Goal: Information Seeking & Learning: Learn about a topic

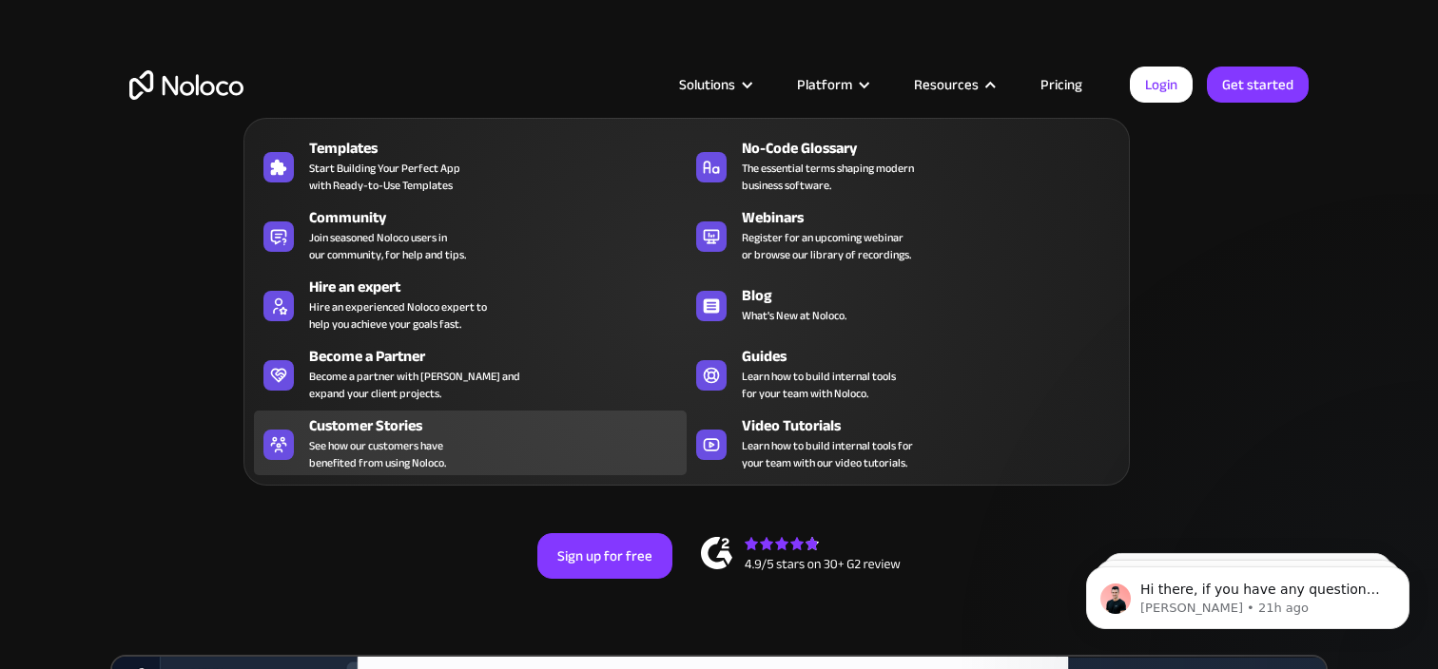
click at [395, 439] on span "See how our customers have benefited from using Noloco." at bounding box center [377, 454] width 137 height 34
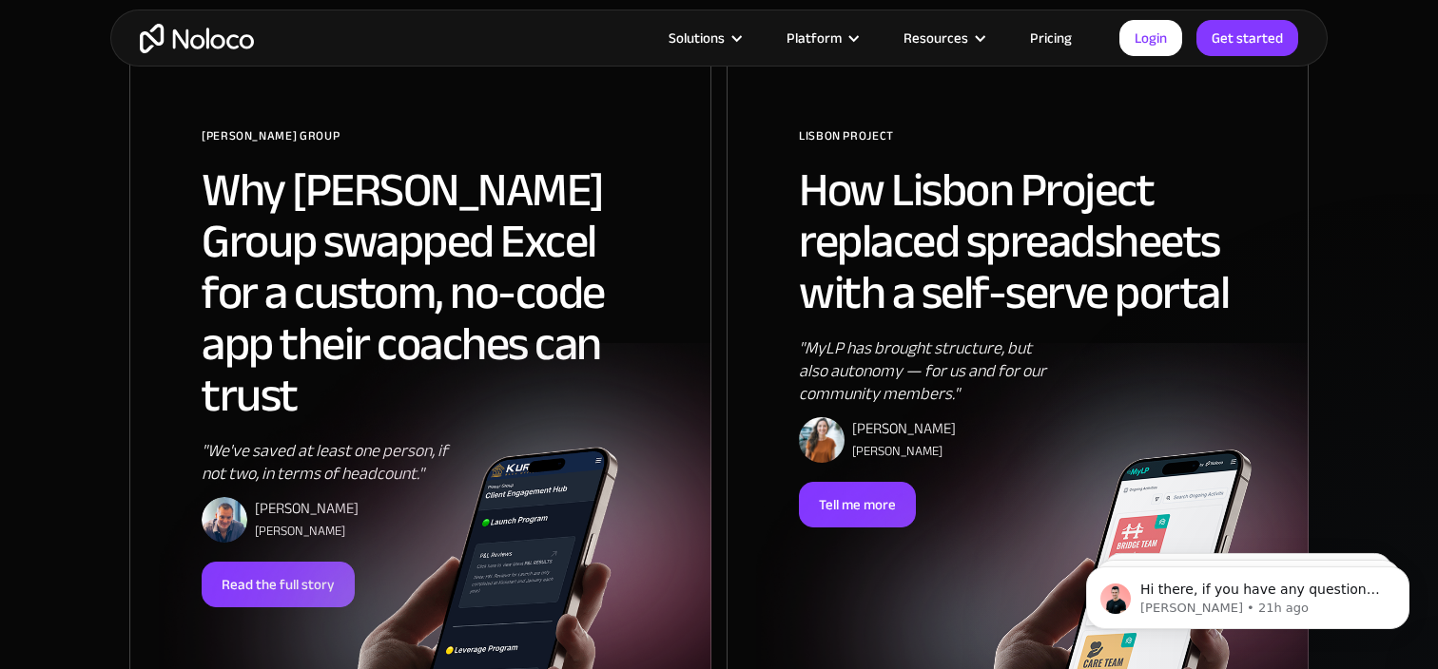
click at [465, 262] on h2 "Why Pravar Group swapped Excel for a custom, no-code app their coaches can trust" at bounding box center [420, 292] width 437 height 257
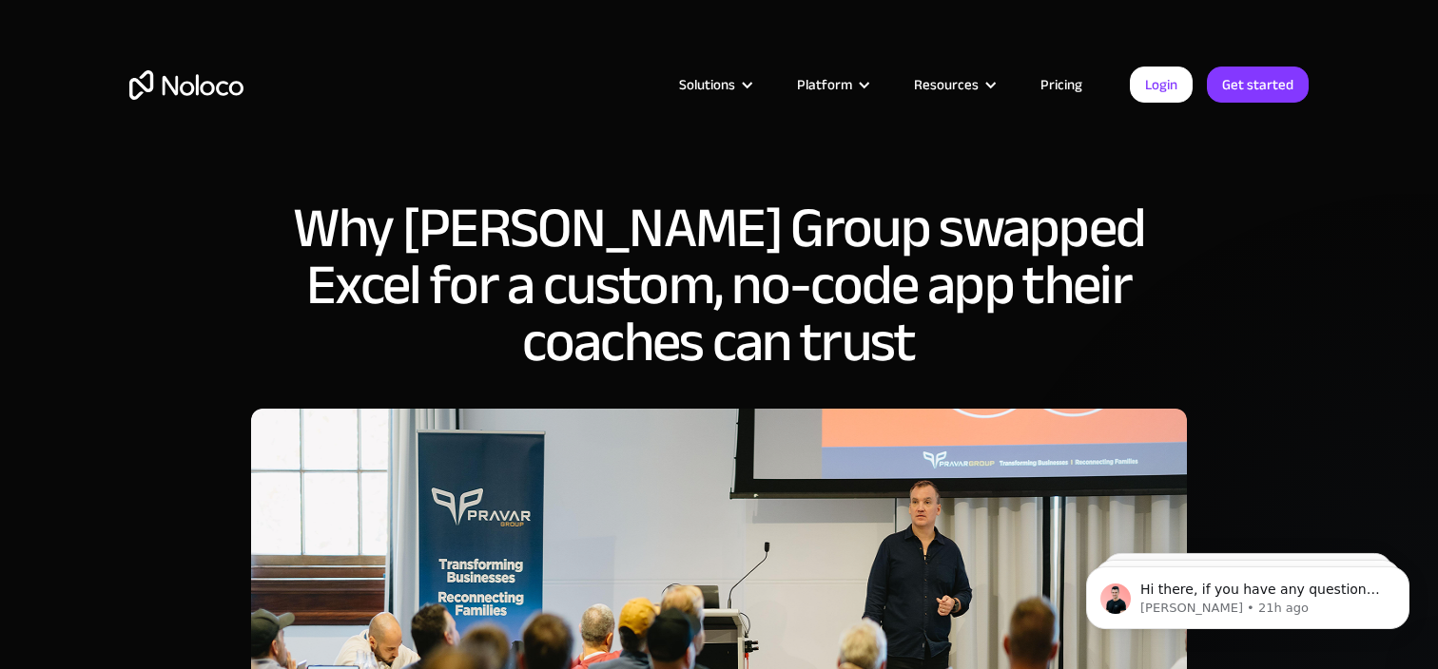
click at [1222, 328] on div "Why Pravar Group swapped Excel for a custom, no-code app their coaches can trust" at bounding box center [719, 447] width 1438 height 895
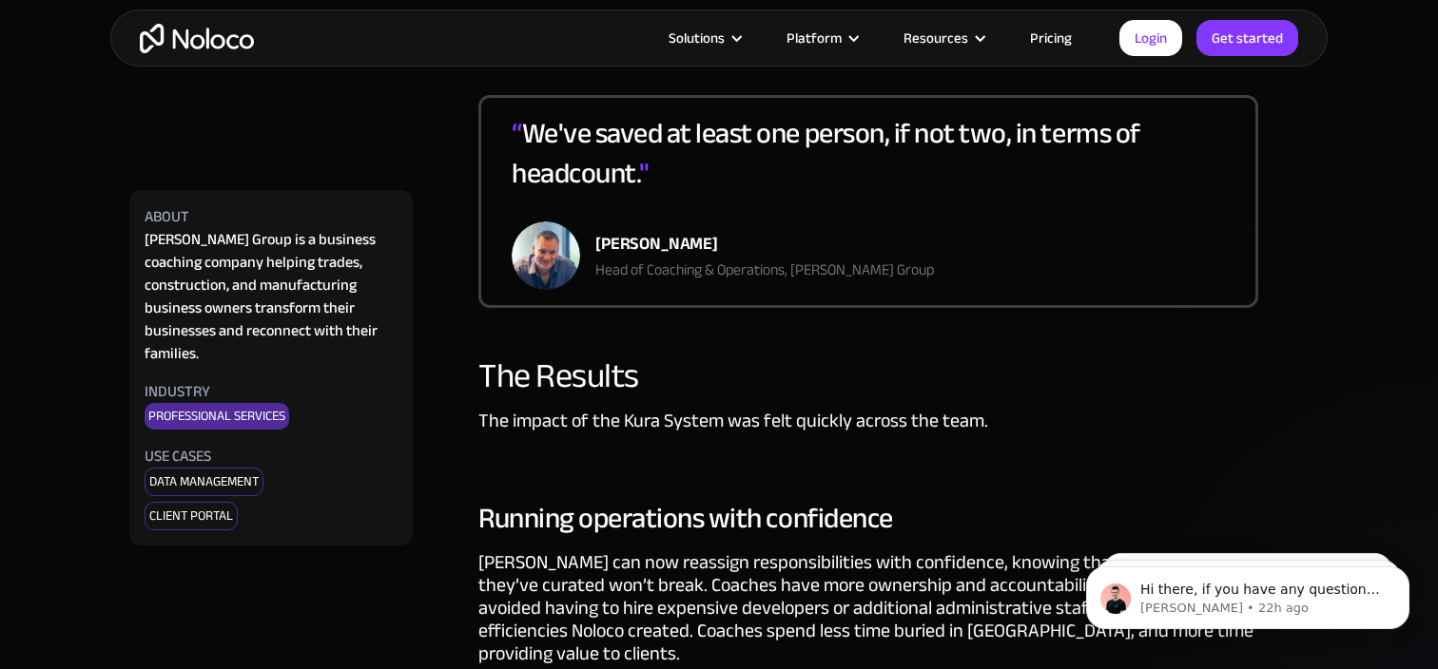
scroll to position [3689, 0]
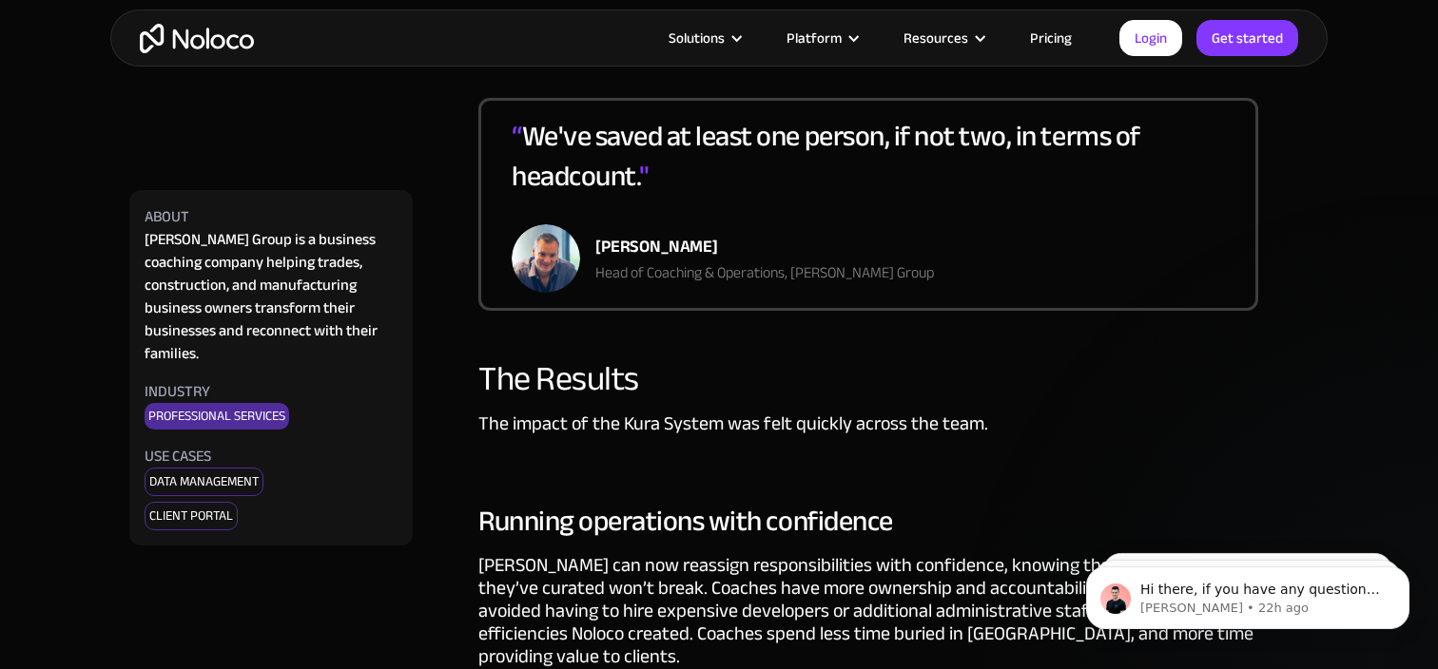
click at [621, 233] on div "Dan Stones" at bounding box center [764, 247] width 339 height 29
copy div "Dan Stones"
click at [649, 261] on div "Head of Coaching & Operations, Pravar Group" at bounding box center [764, 272] width 339 height 23
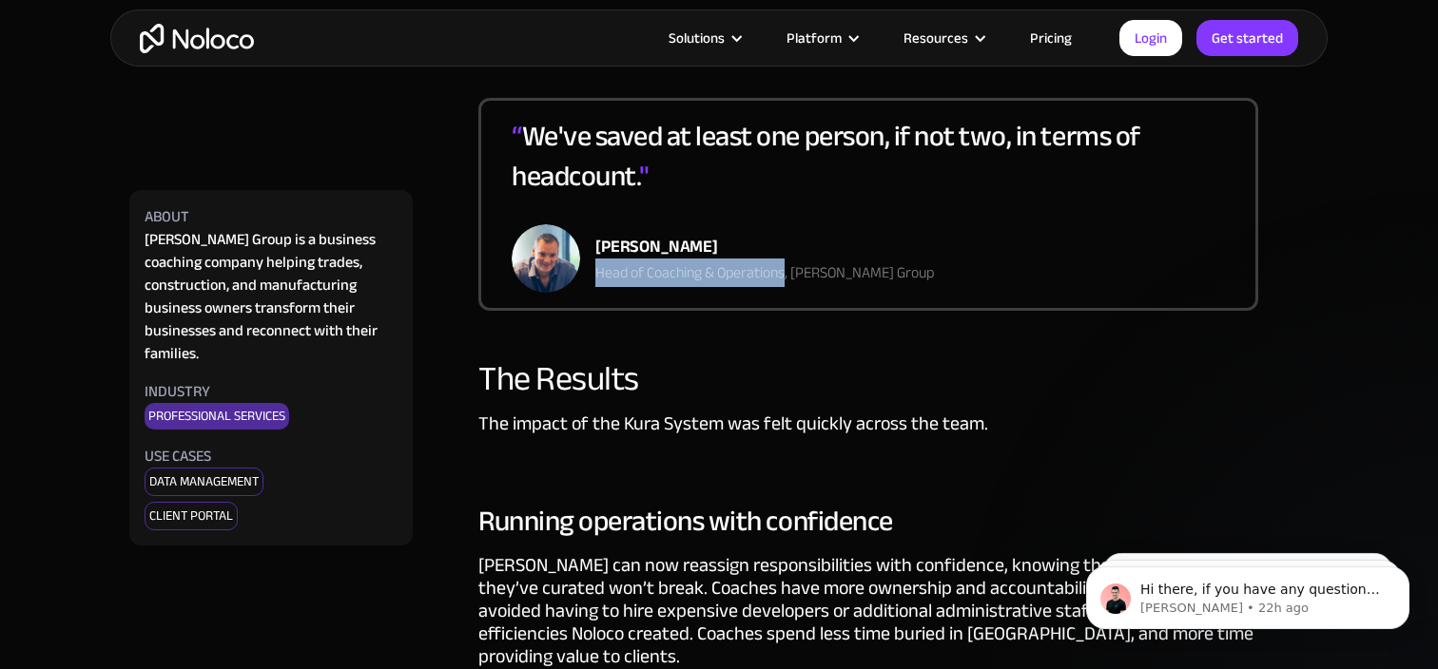
drag, startPoint x: 598, startPoint y: 249, endPoint x: 785, endPoint y: 254, distance: 187.4
click at [785, 261] on div "Head of Coaching & Operations, Pravar Group" at bounding box center [764, 272] width 339 height 23
copy div "Head of Coaching & Operations"
click at [638, 233] on div "Dan Stones" at bounding box center [764, 247] width 339 height 29
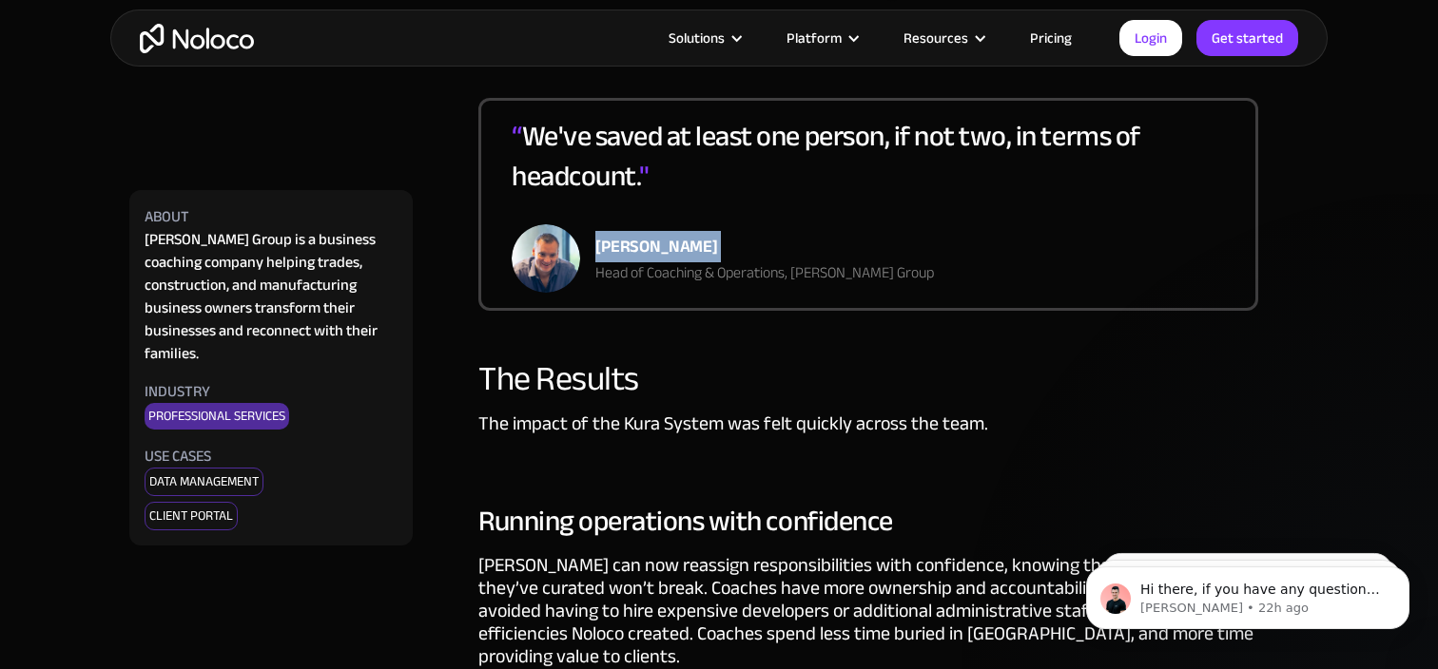
click at [638, 233] on div "Dan Stones" at bounding box center [764, 247] width 339 height 29
copy div "Dan Stones"
click at [842, 261] on div "Head of Coaching & Operations, Pravar Group" at bounding box center [764, 272] width 339 height 23
click at [788, 261] on div "Head of Coaching & Operations, Pravar Group" at bounding box center [764, 272] width 339 height 23
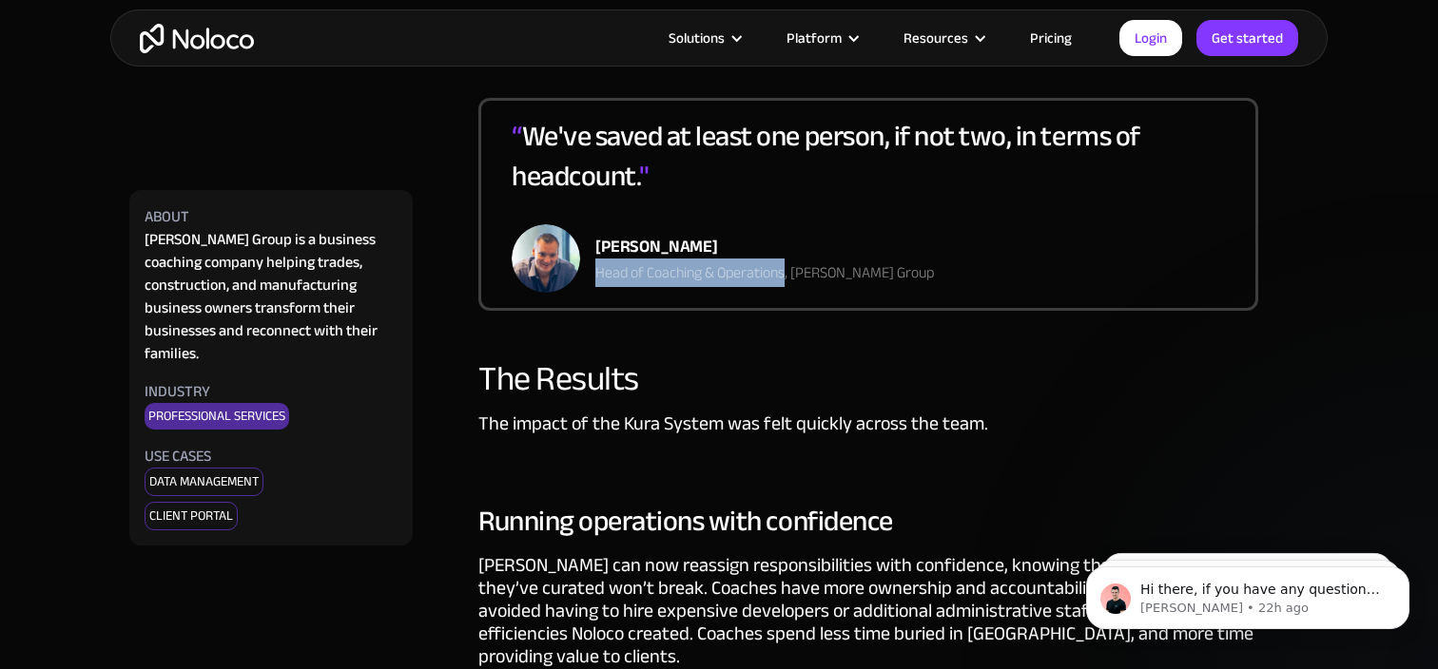
drag, startPoint x: 784, startPoint y: 252, endPoint x: 593, endPoint y: 251, distance: 191.1
click at [593, 251] on div "Dan Stones Head of Coaching & Operations, Pravar Group" at bounding box center [723, 258] width 422 height 68
copy div "Head of Coaching & Operations"
click at [1016, 360] on div "The Results" at bounding box center [868, 379] width 780 height 38
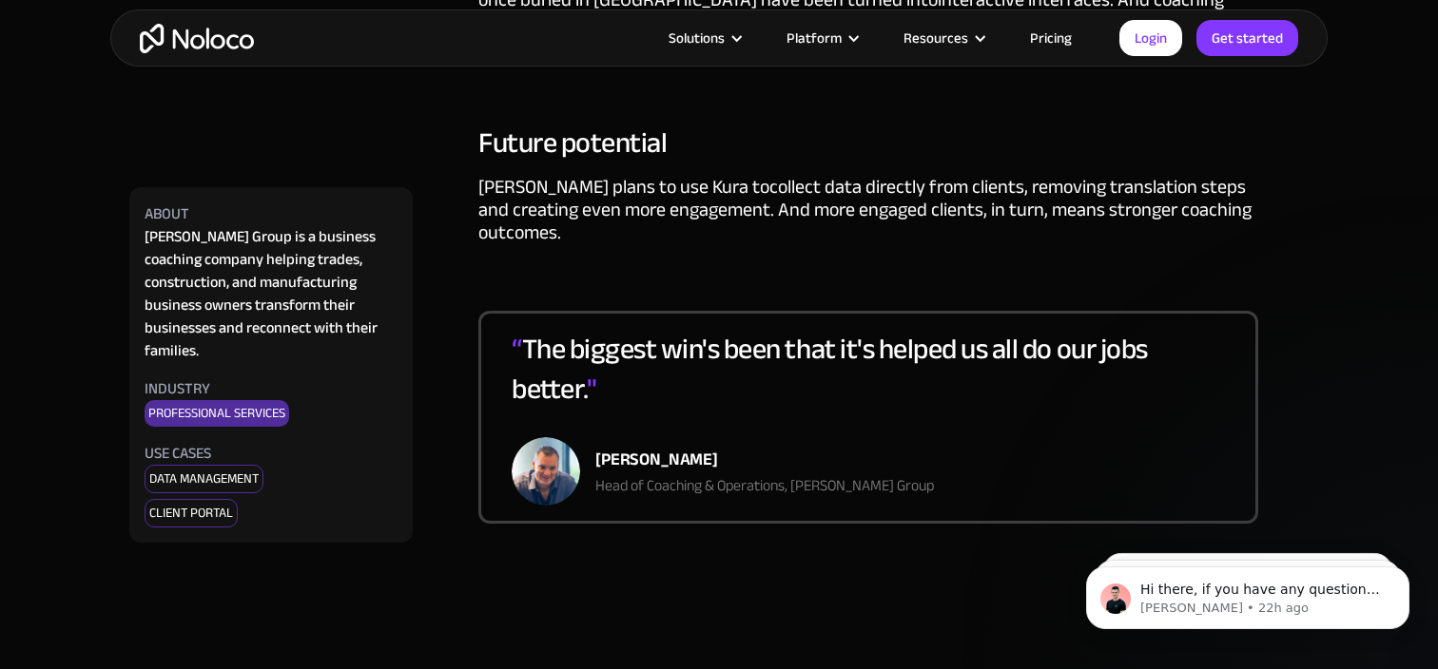
scroll to position [4535, 0]
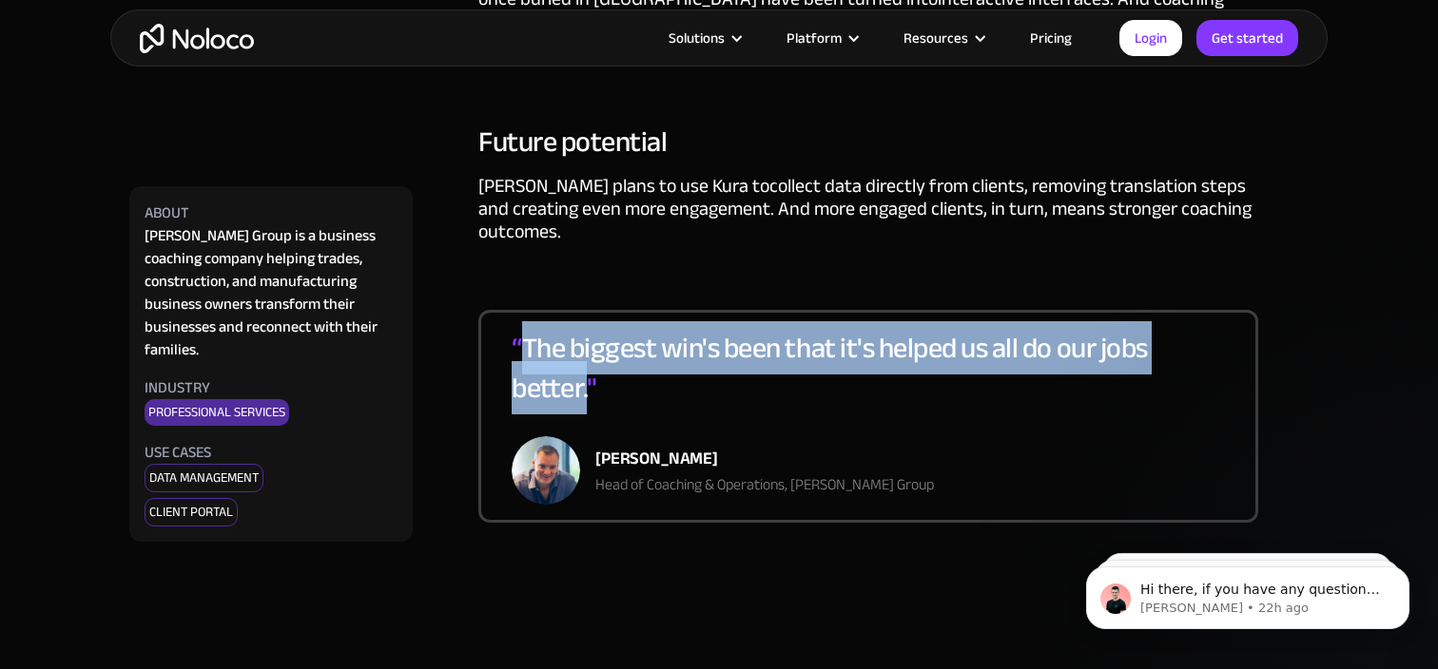
drag, startPoint x: 529, startPoint y: 284, endPoint x: 588, endPoint y: 336, distance: 78.2
click at [588, 336] on div "“ The biggest win's been that it's helped us all do our jobs better. "" at bounding box center [868, 382] width 713 height 108
copy div "The biggest win's been that it's helped us all do our jobs better."
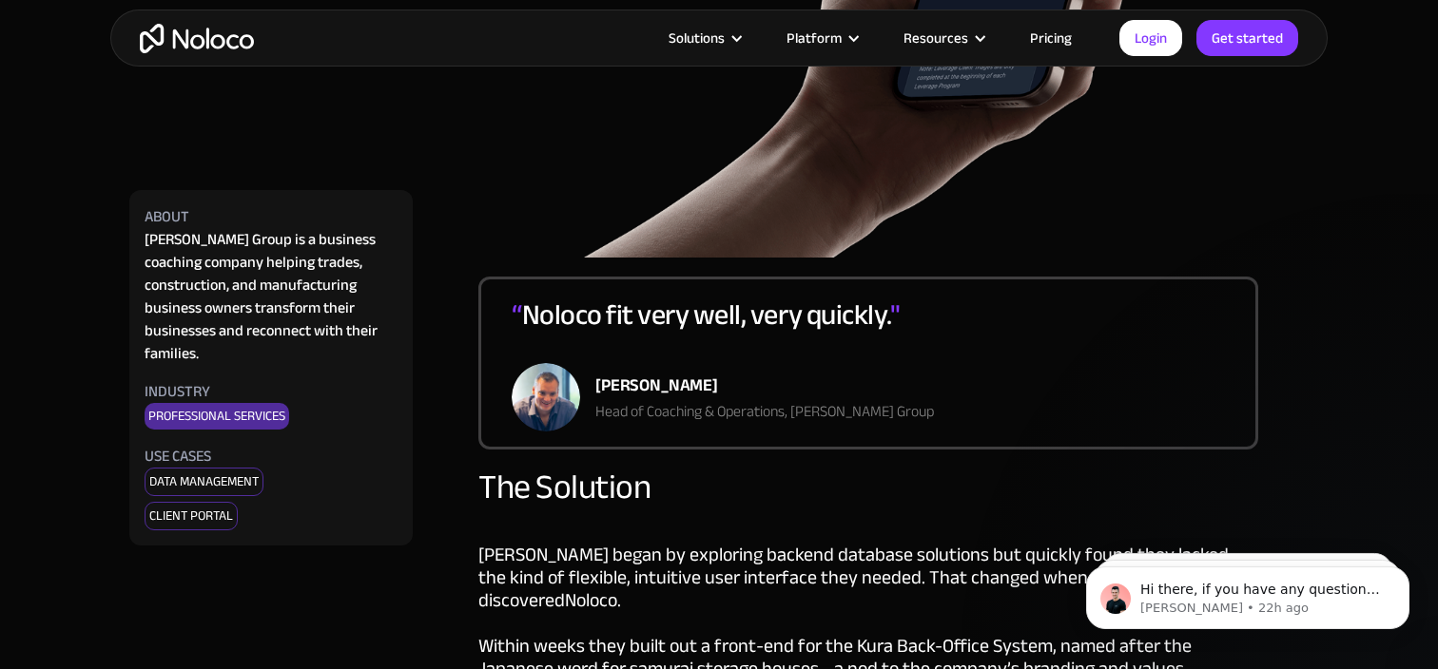
scroll to position [2047, 0]
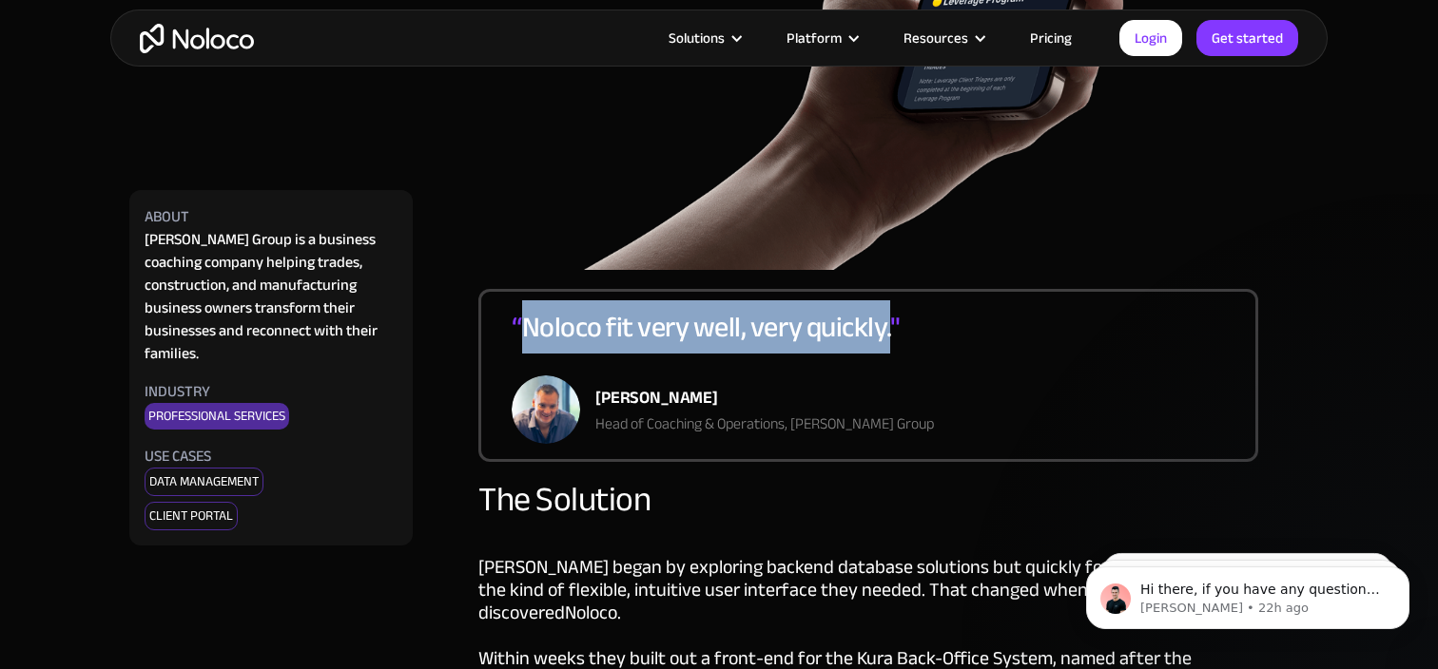
drag, startPoint x: 523, startPoint y: 330, endPoint x: 888, endPoint y: 333, distance: 365.1
click at [888, 333] on div "“ Noloco fit very well, very quickly. "" at bounding box center [706, 341] width 388 height 68
copy div "Noloco fit very well, very quickly."
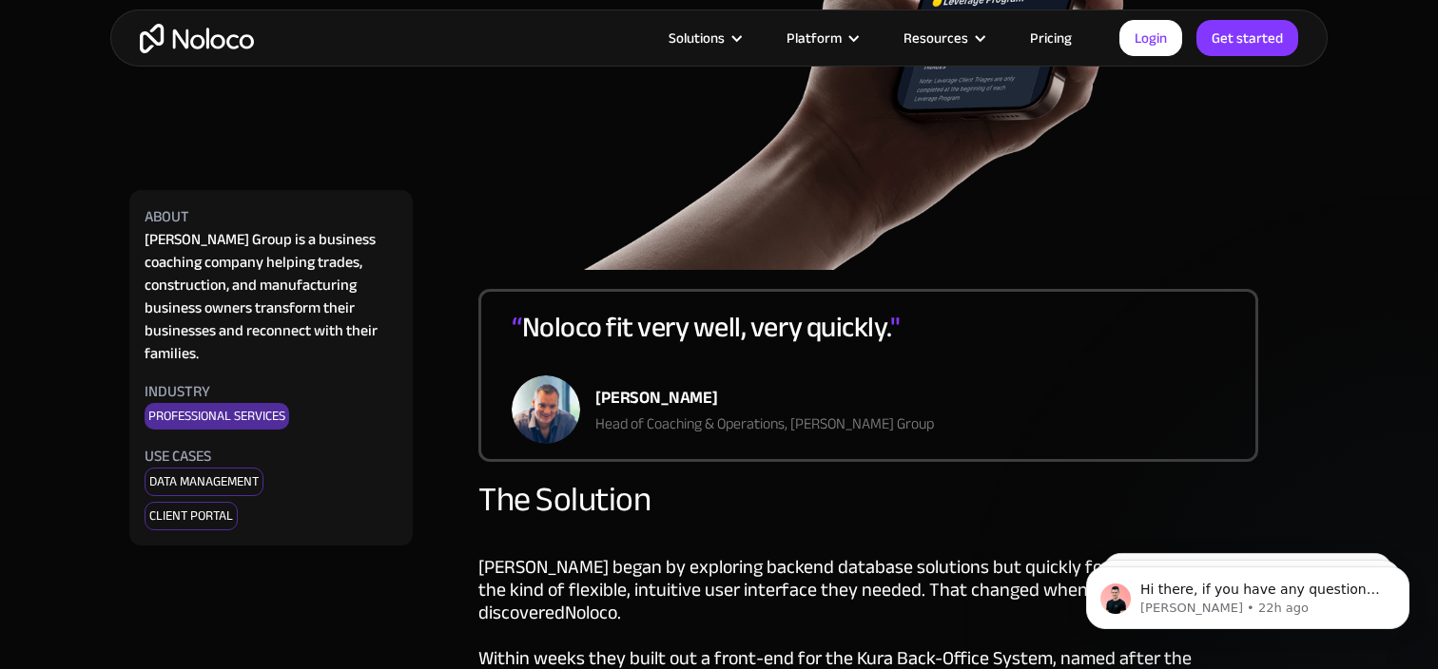
click at [929, 365] on div "“ Noloco fit very well, very quickly. " Dan Stones Head of Coaching & Operation…" at bounding box center [868, 375] width 780 height 173
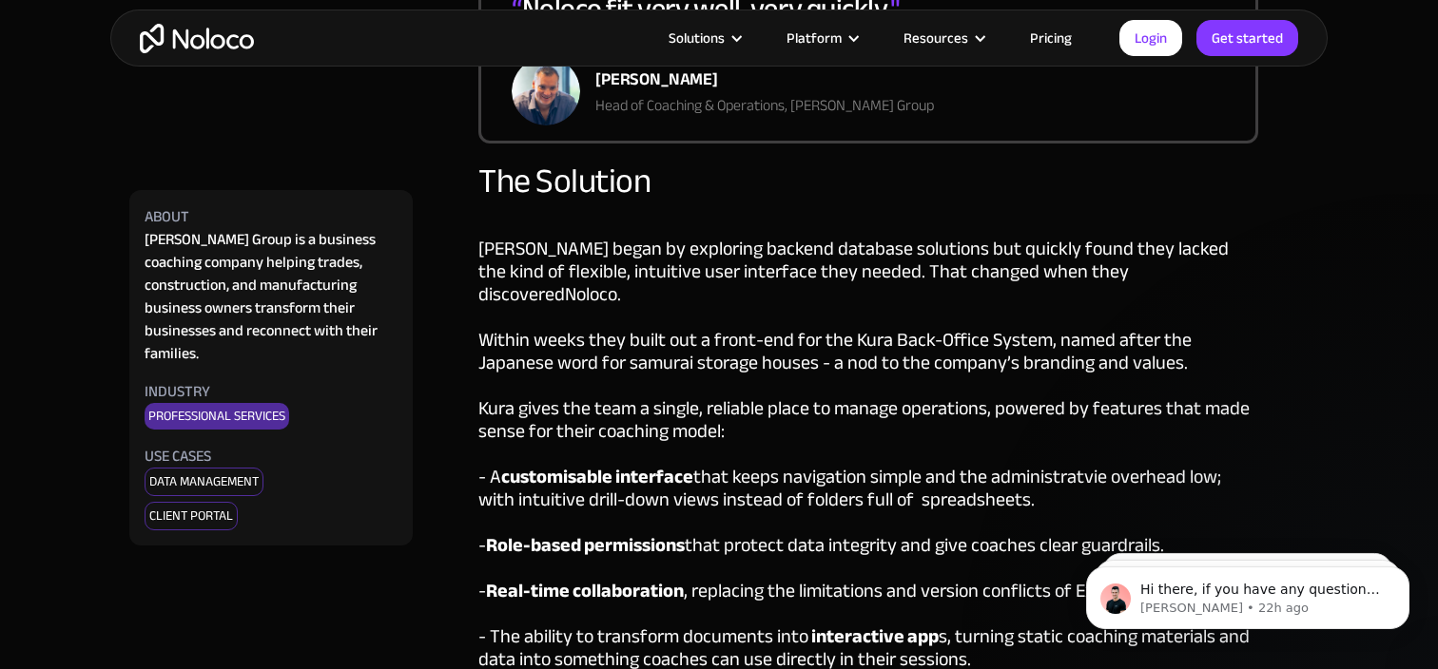
scroll to position [2370, 0]
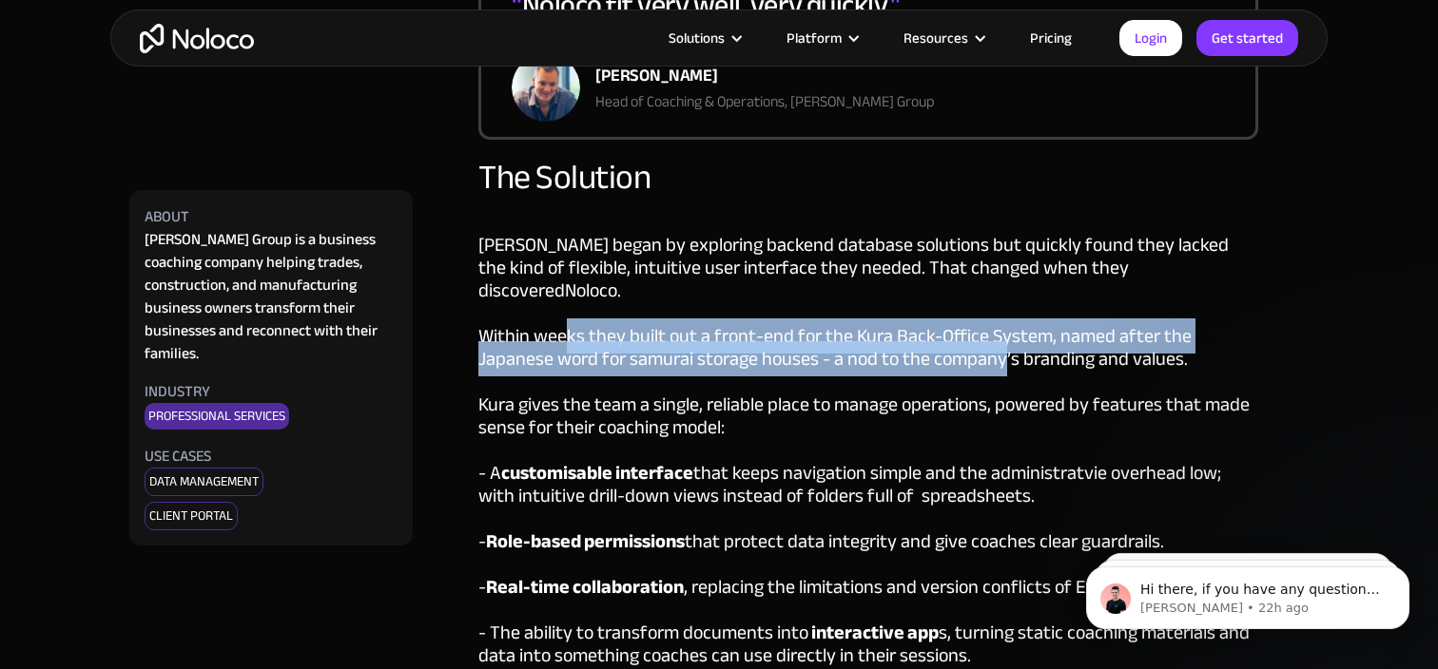
drag, startPoint x: 562, startPoint y: 316, endPoint x: 919, endPoint y: 333, distance: 357.0
click at [921, 334] on div "Pravar began by exploring backend database solutions but quickly found they lac…" at bounding box center [868, 497] width 780 height 572
click at [919, 333] on div "Pravar began by exploring backend database solutions but quickly found they lac…" at bounding box center [868, 497] width 780 height 572
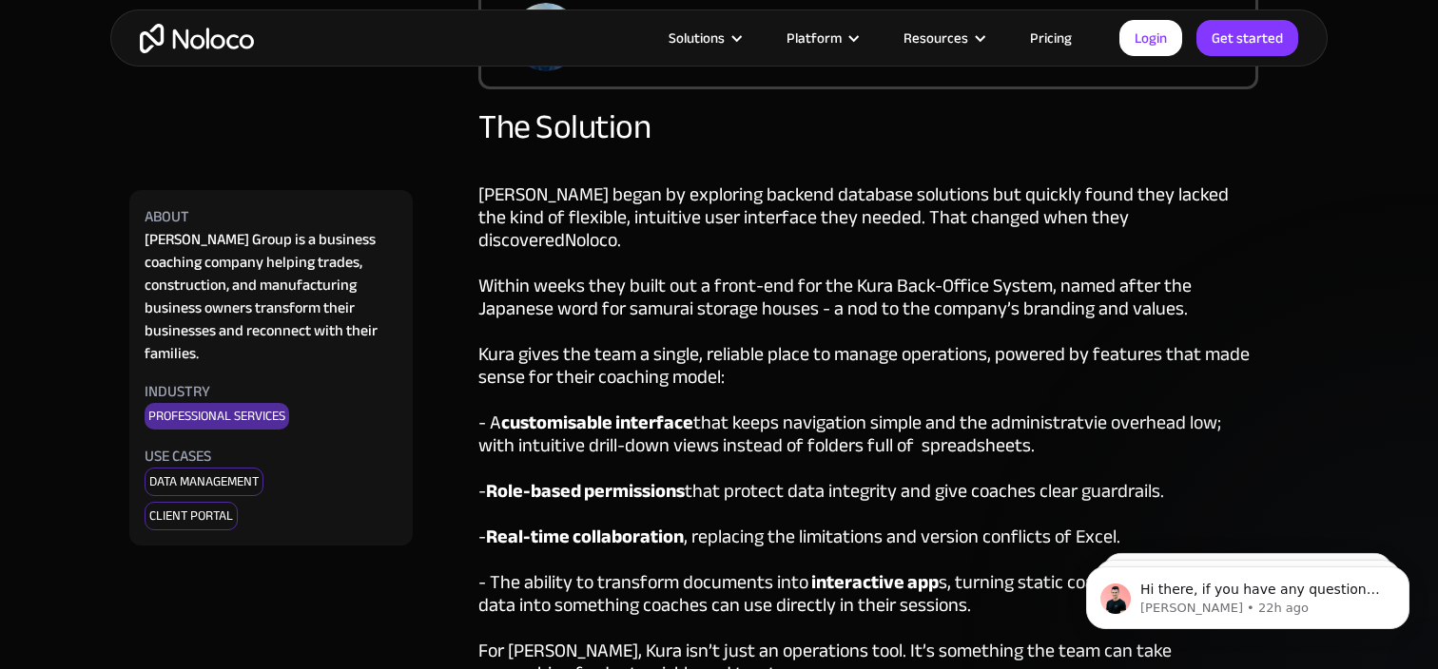
scroll to position [2423, 0]
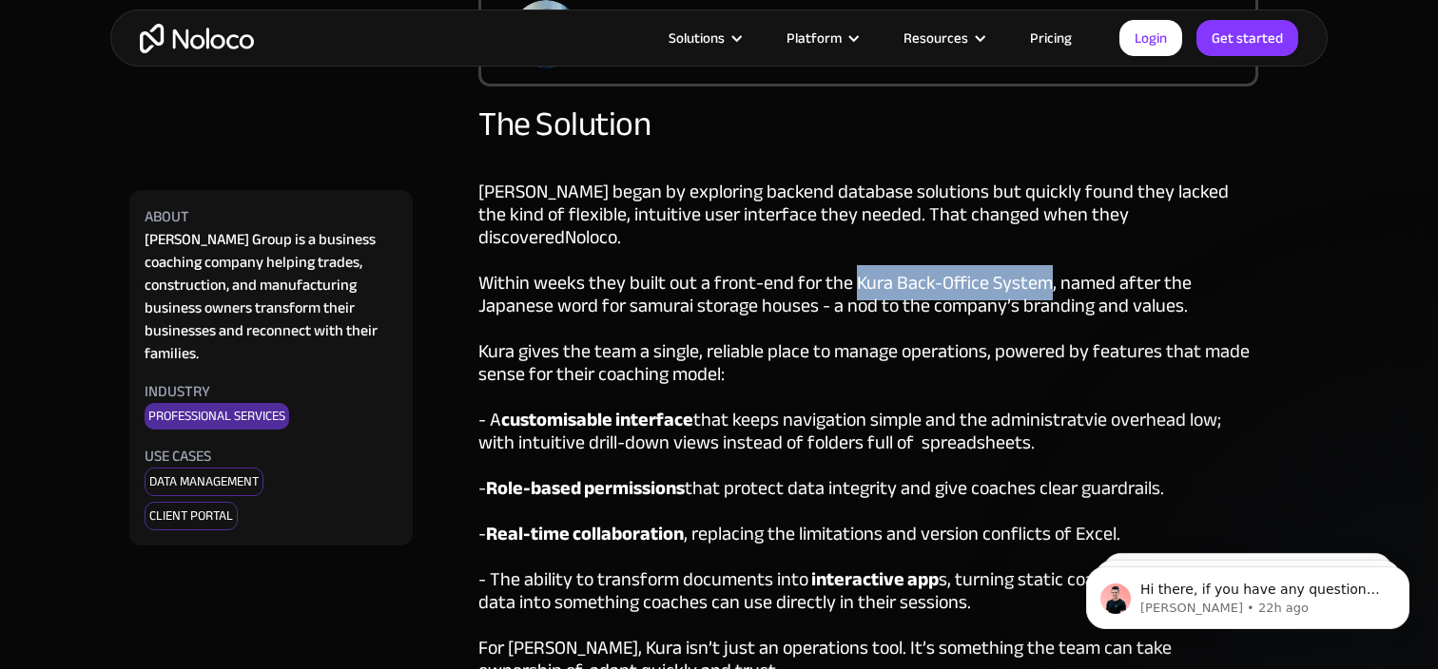
drag, startPoint x: 853, startPoint y: 258, endPoint x: 1044, endPoint y: 259, distance: 191.1
click at [1044, 259] on div "Pravar began by exploring backend database solutions but quickly found they lac…" at bounding box center [868, 444] width 780 height 572
copy div "Kura Back-Office System"
click at [873, 368] on div "Pravar began by exploring backend database solutions but quickly found they lac…" at bounding box center [868, 444] width 780 height 572
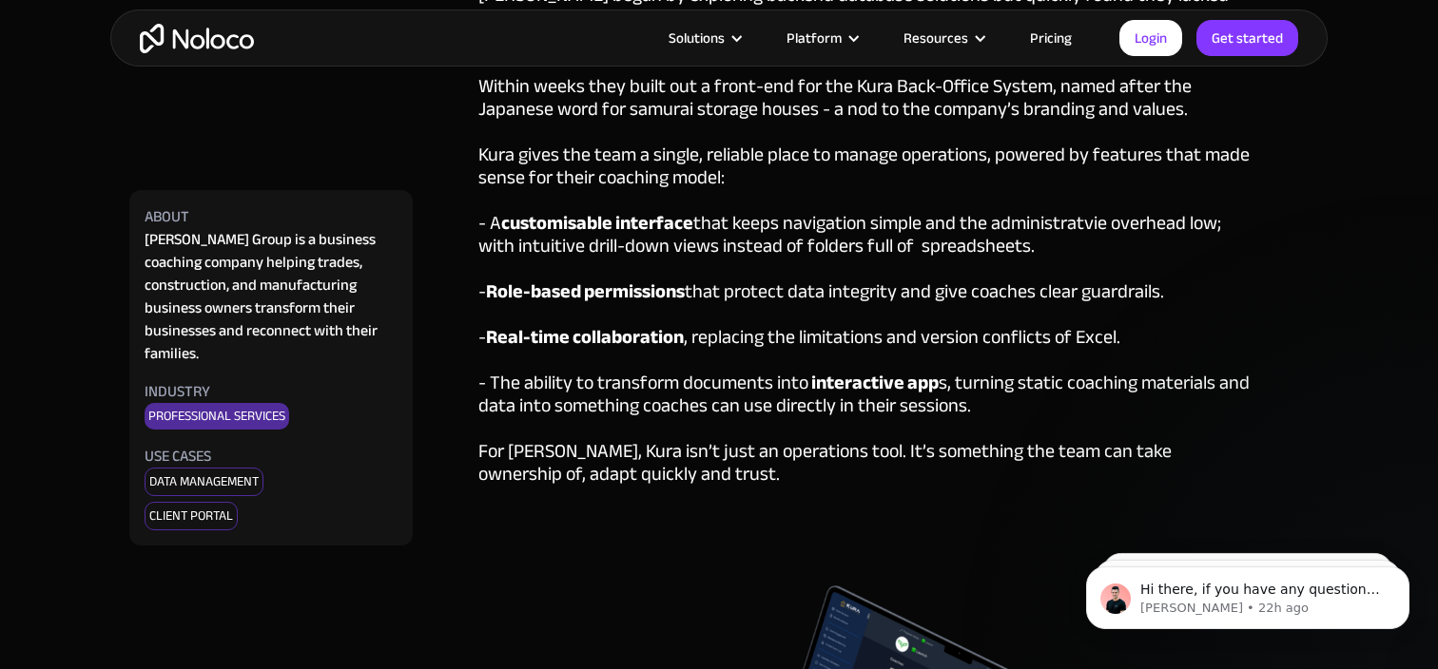
scroll to position [2610, 0]
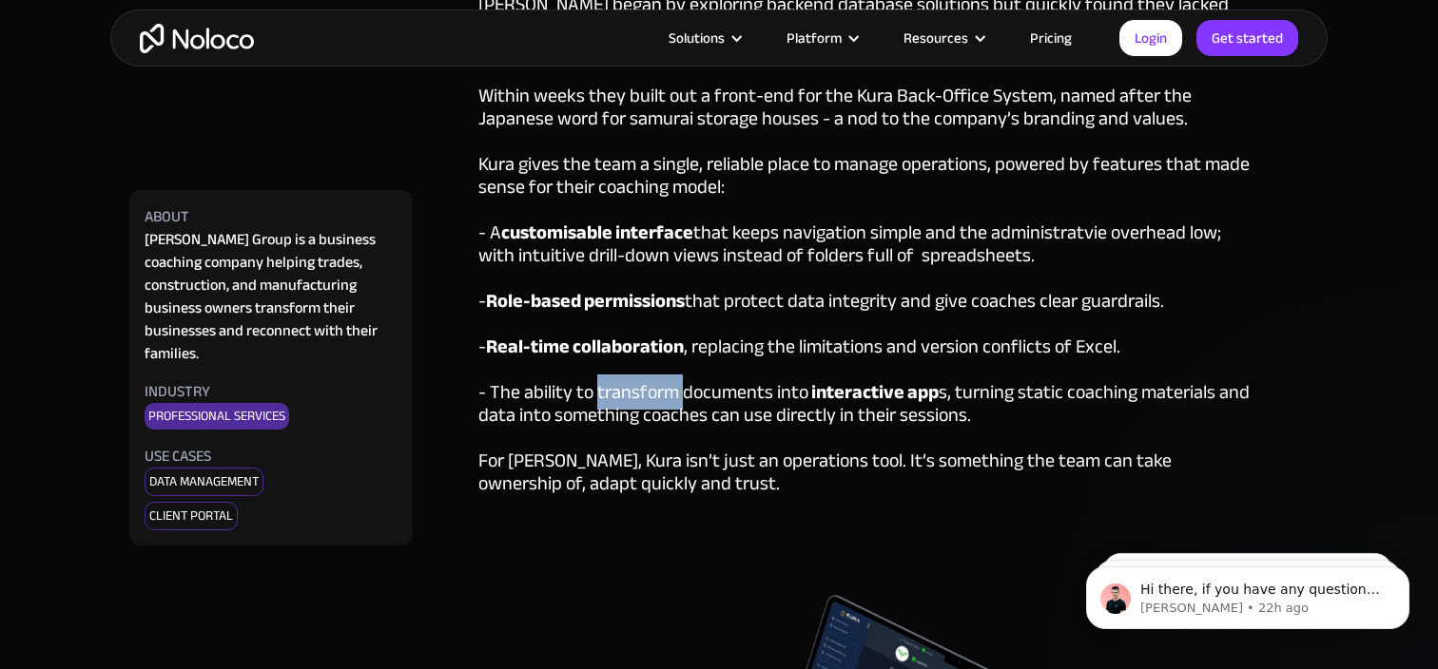
drag, startPoint x: 594, startPoint y: 369, endPoint x: 688, endPoint y: 369, distance: 94.1
click at [687, 369] on div "Pravar began by exploring backend database solutions but quickly found they lac…" at bounding box center [868, 257] width 780 height 572
click at [688, 369] on div "Pravar began by exploring backend database solutions but quickly found they lac…" at bounding box center [868, 257] width 780 height 572
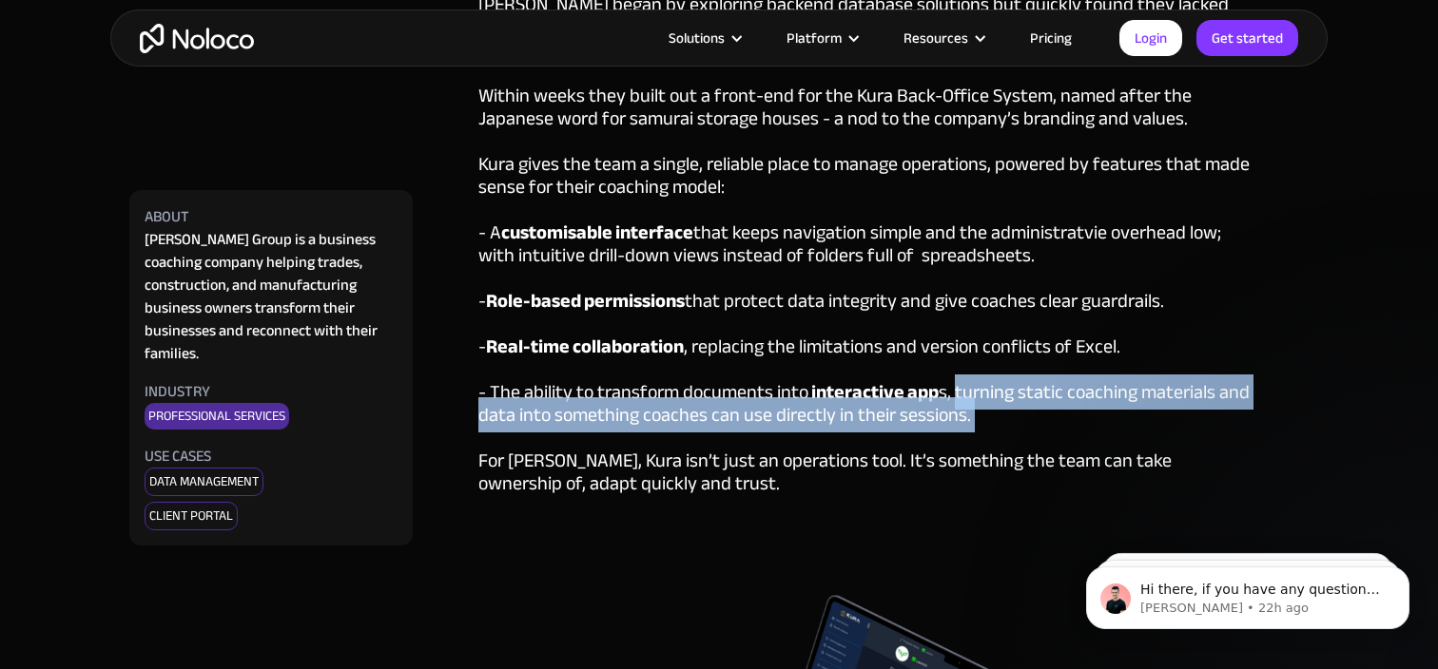
drag, startPoint x: 950, startPoint y: 371, endPoint x: 1140, endPoint y: 407, distance: 193.6
click at [1140, 407] on div "Pravar began by exploring backend database solutions but quickly found they lac…" at bounding box center [868, 257] width 780 height 572
copy div "turning static coaching materials and data into something coaches can use direc…"
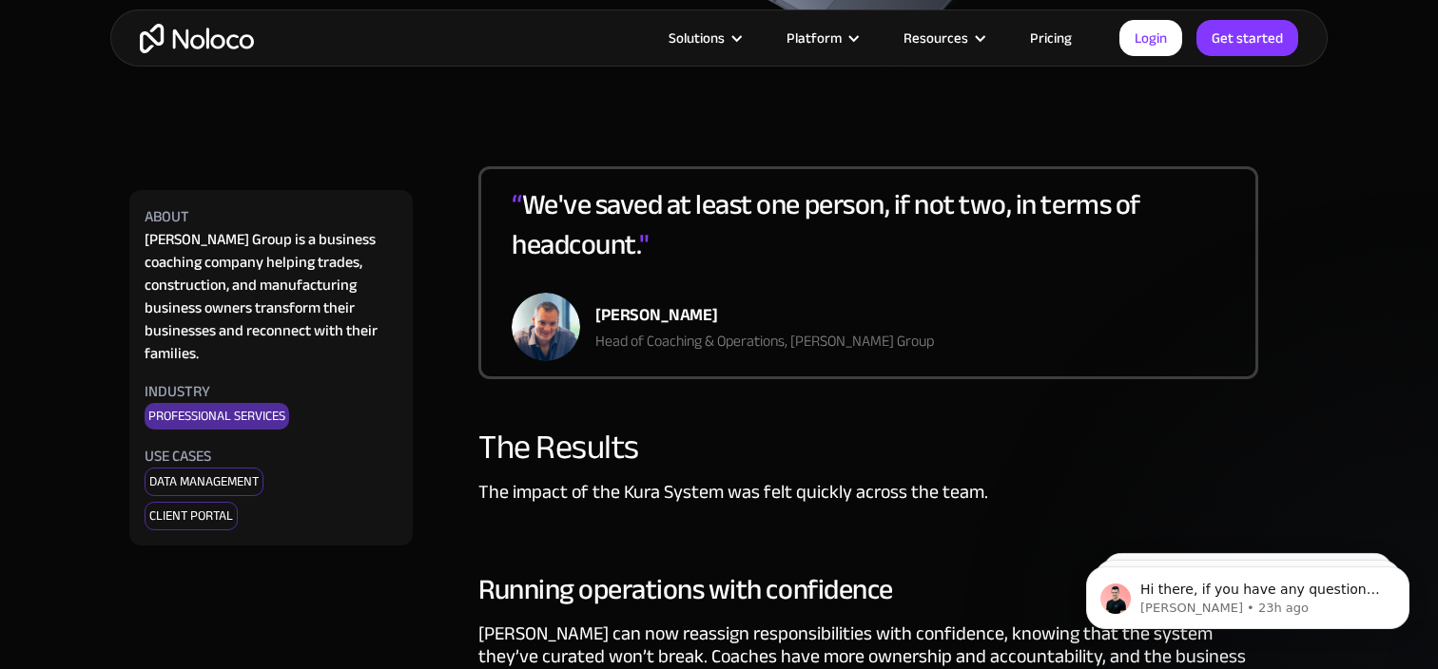
scroll to position [3630, 0]
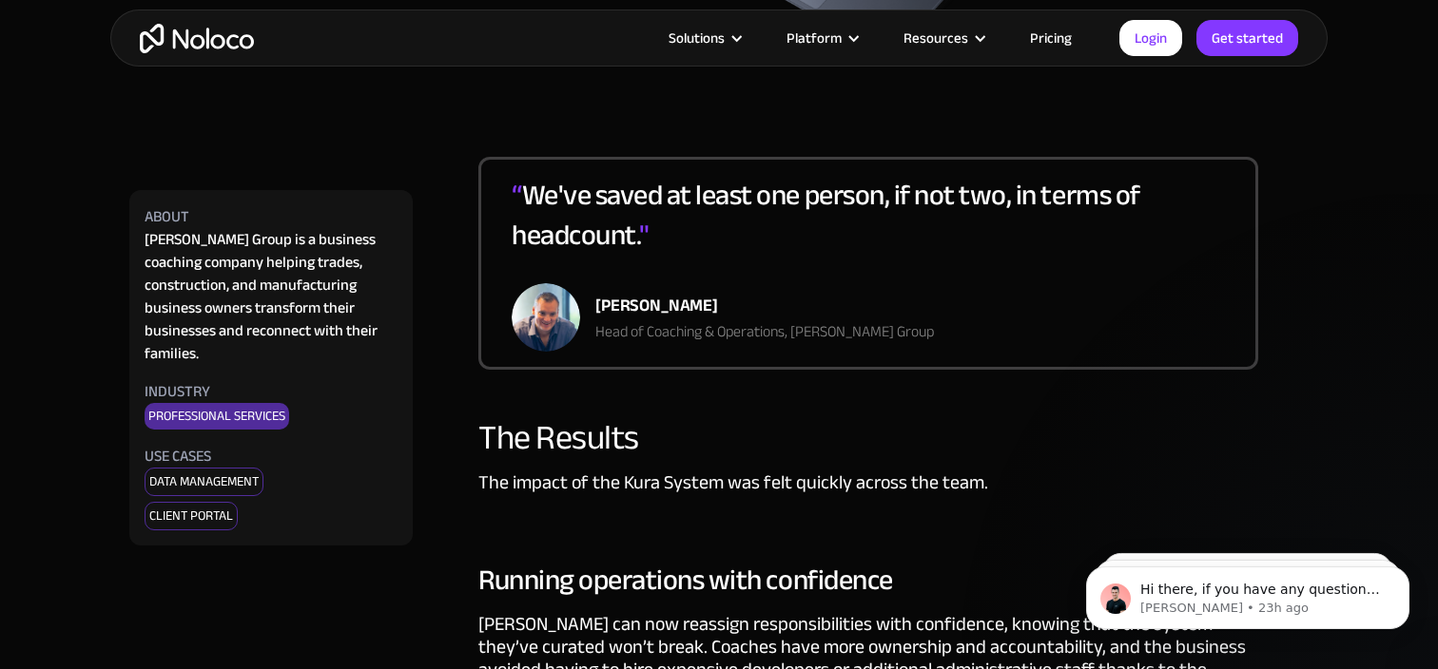
click at [309, 269] on div "Pravar Group is a business coaching company helping trades, construction, and m…" at bounding box center [271, 296] width 253 height 137
drag, startPoint x: 257, startPoint y: 239, endPoint x: 203, endPoint y: 261, distance: 58.8
click at [203, 261] on div "Pravar Group is a business coaching company helping trades, construction, and m…" at bounding box center [271, 296] width 253 height 137
copy div "business coaching company"
click at [294, 259] on div "Pravar Group is a business coaching company helping trades, construction, and m…" at bounding box center [271, 296] width 253 height 137
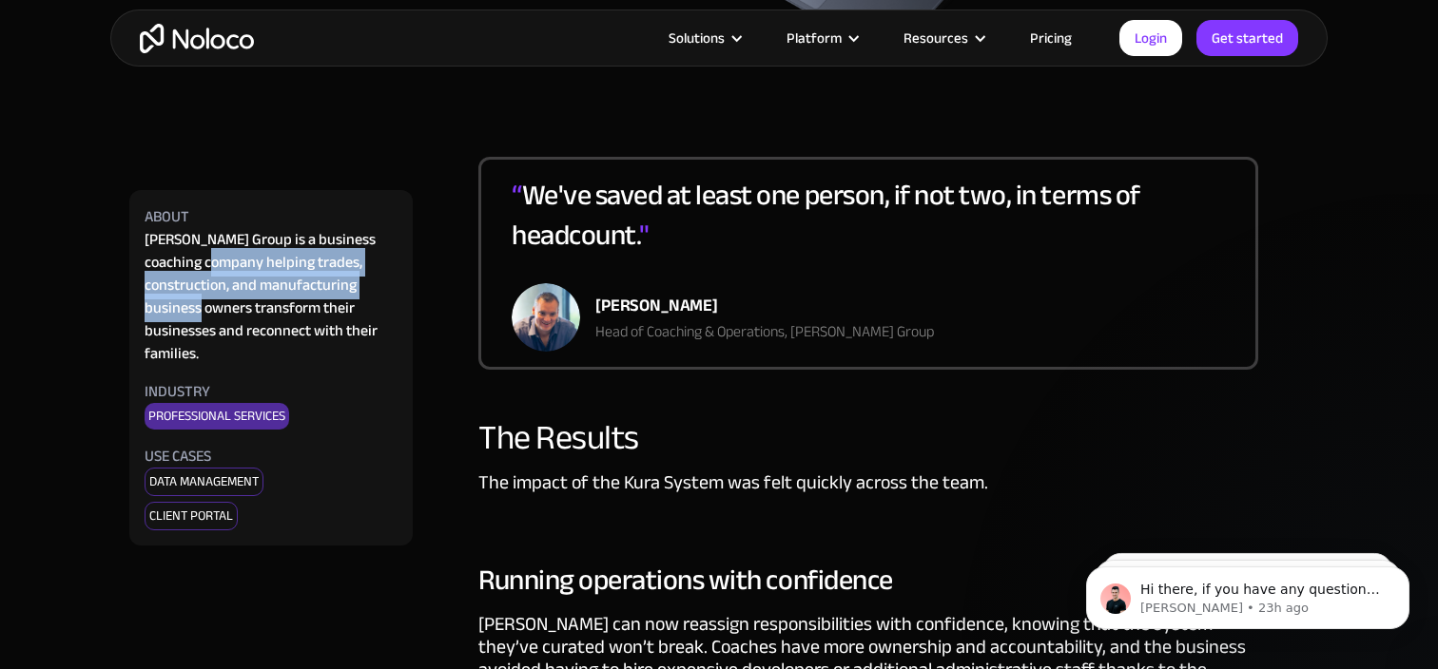
drag, startPoint x: 207, startPoint y: 261, endPoint x: 377, endPoint y: 286, distance: 171.0
click at [377, 286] on div "Pravar Group is a business coaching company helping trades, construction, and m…" at bounding box center [271, 296] width 253 height 137
copy div "helping trades, construction, and manufacturing business owners"
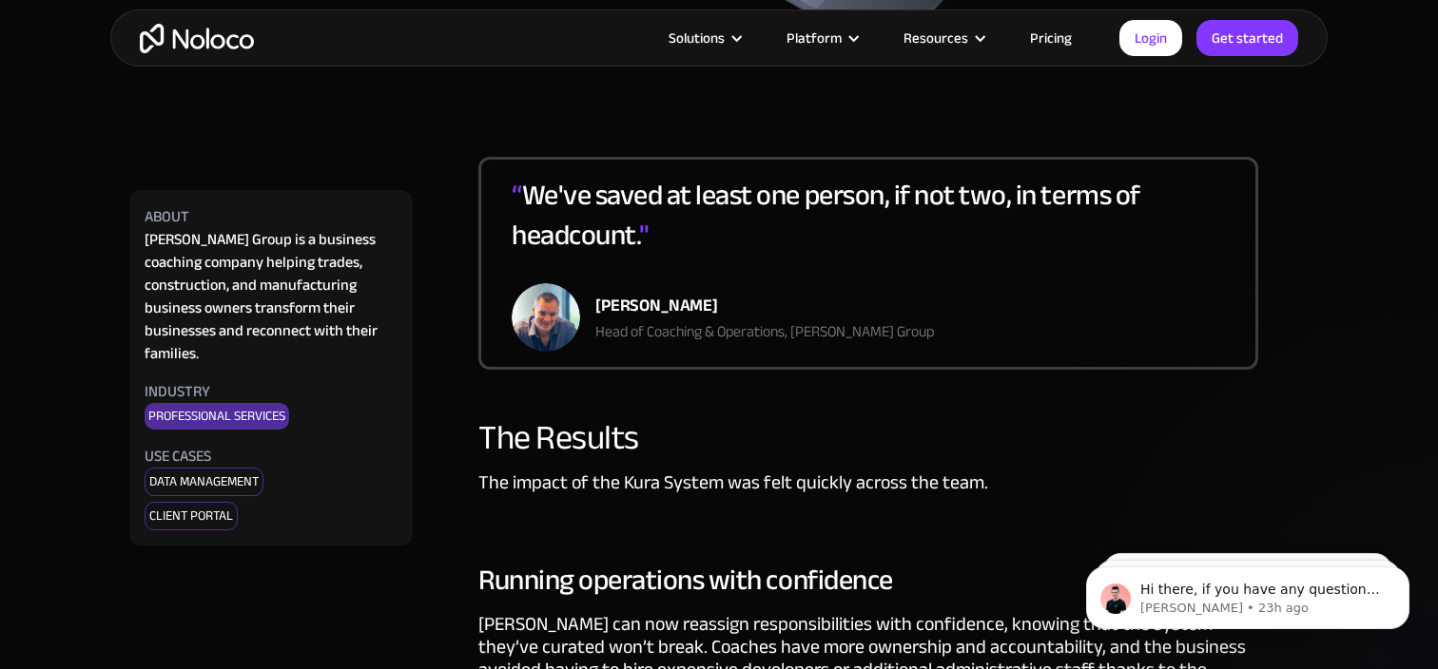
click at [279, 310] on div "Pravar Group is a business coaching company helping trades, construction, and m…" at bounding box center [271, 296] width 253 height 137
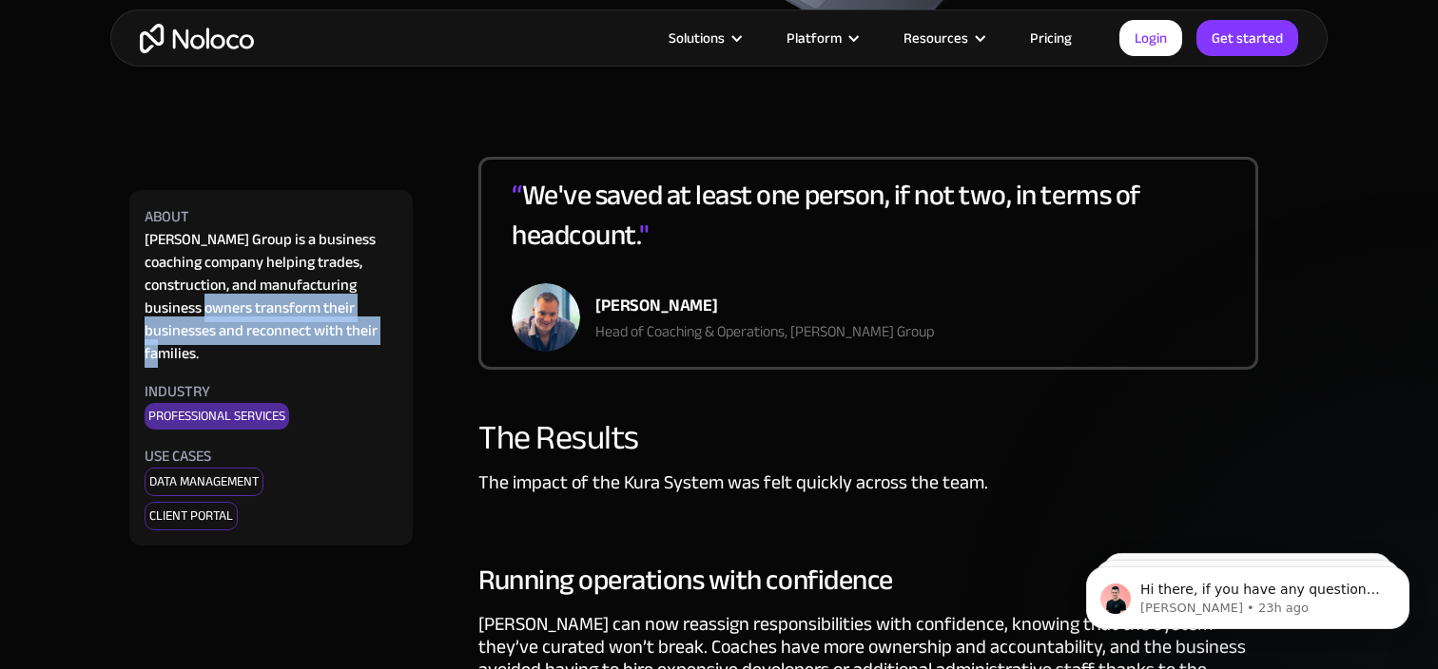
drag, startPoint x: 146, startPoint y: 308, endPoint x: 330, endPoint y: 339, distance: 186.0
click at [330, 339] on div "Pravar Group is a business coaching company helping trades, construction, and m…" at bounding box center [271, 296] width 253 height 137
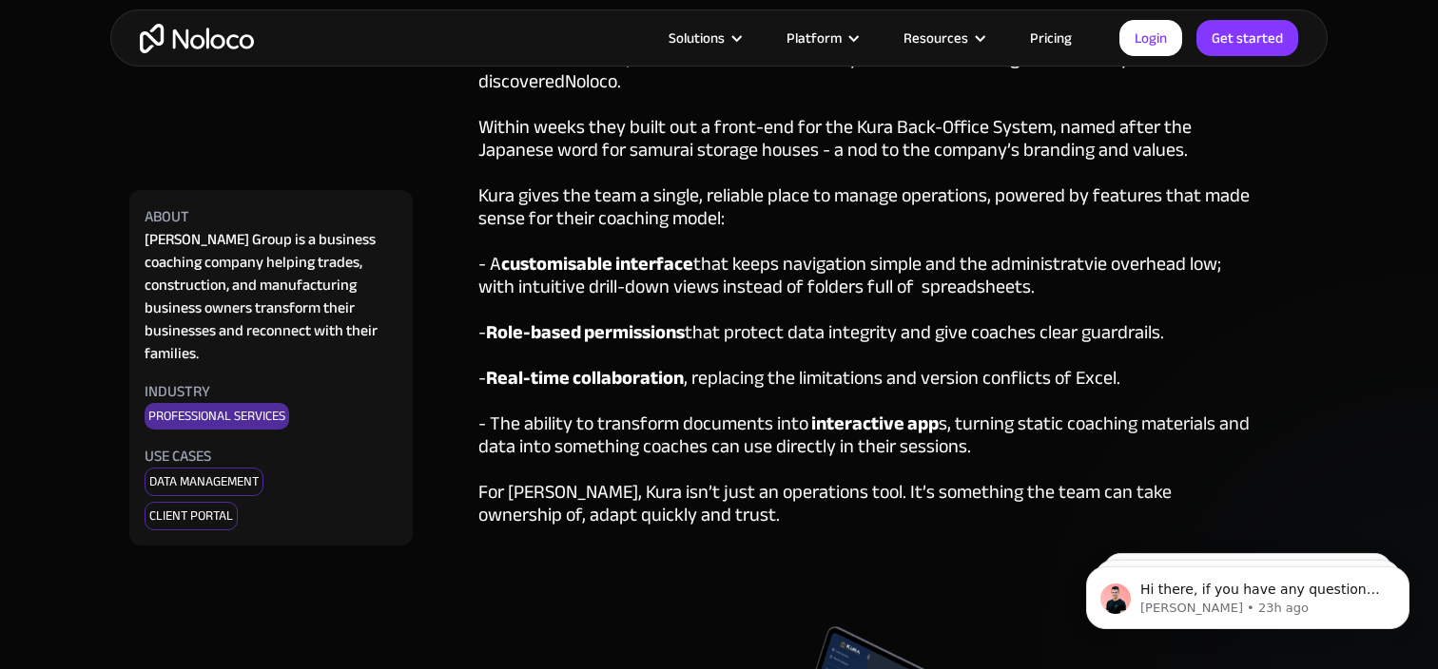
scroll to position [2581, 0]
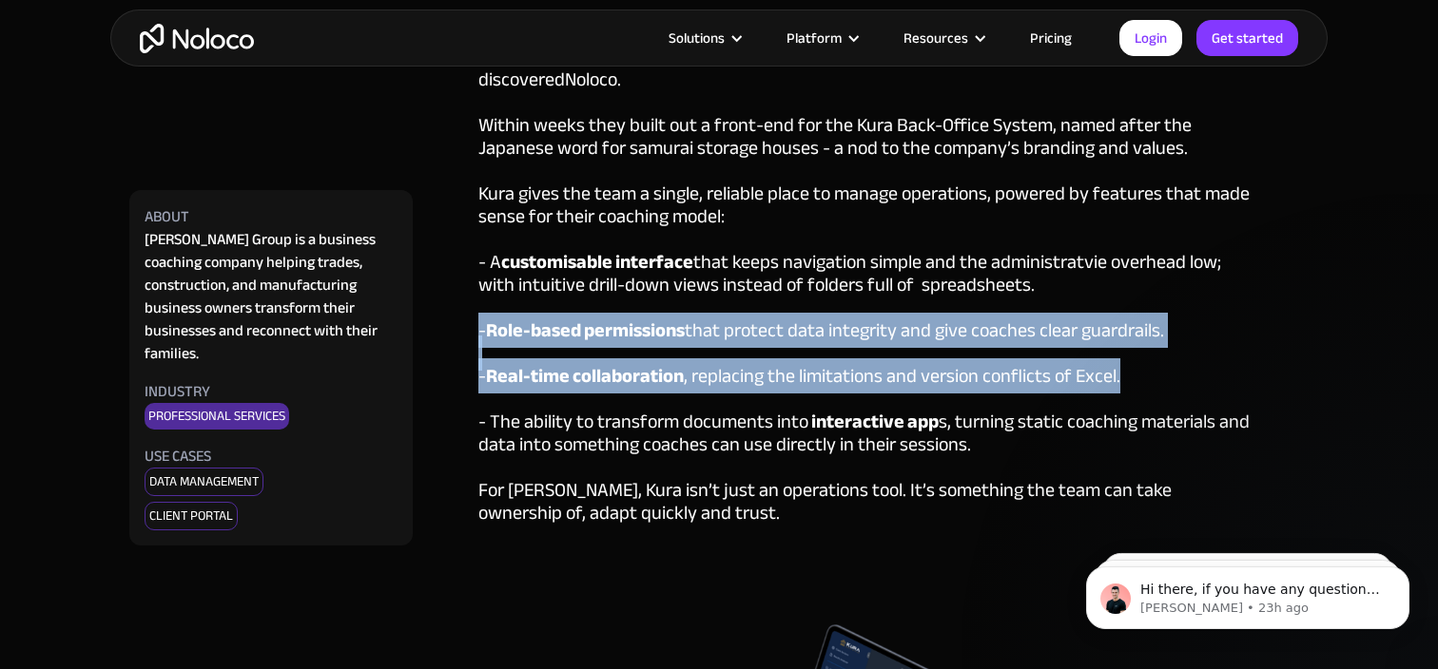
drag, startPoint x: 477, startPoint y: 309, endPoint x: 1149, endPoint y: 353, distance: 672.7
click at [1149, 353] on div "Pravar began by exploring backend database solutions but quickly found they lac…" at bounding box center [868, 286] width 780 height 572
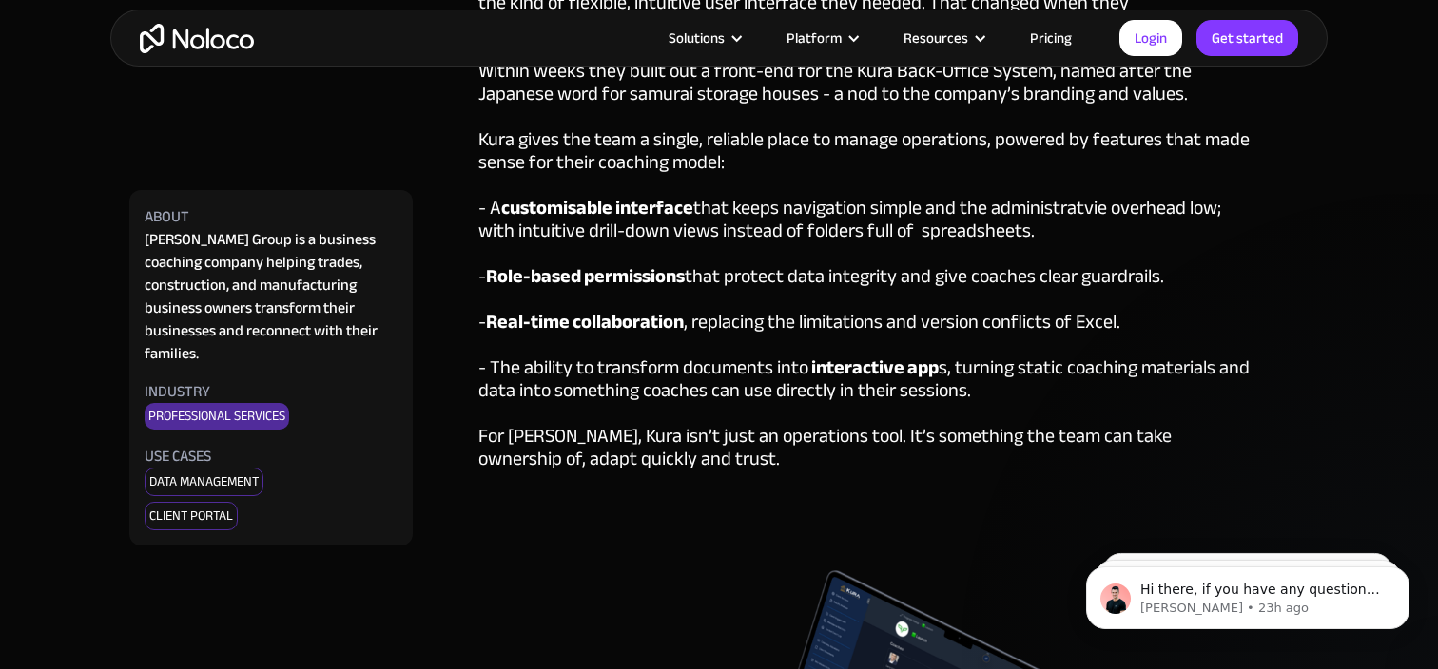
scroll to position [2607, 0]
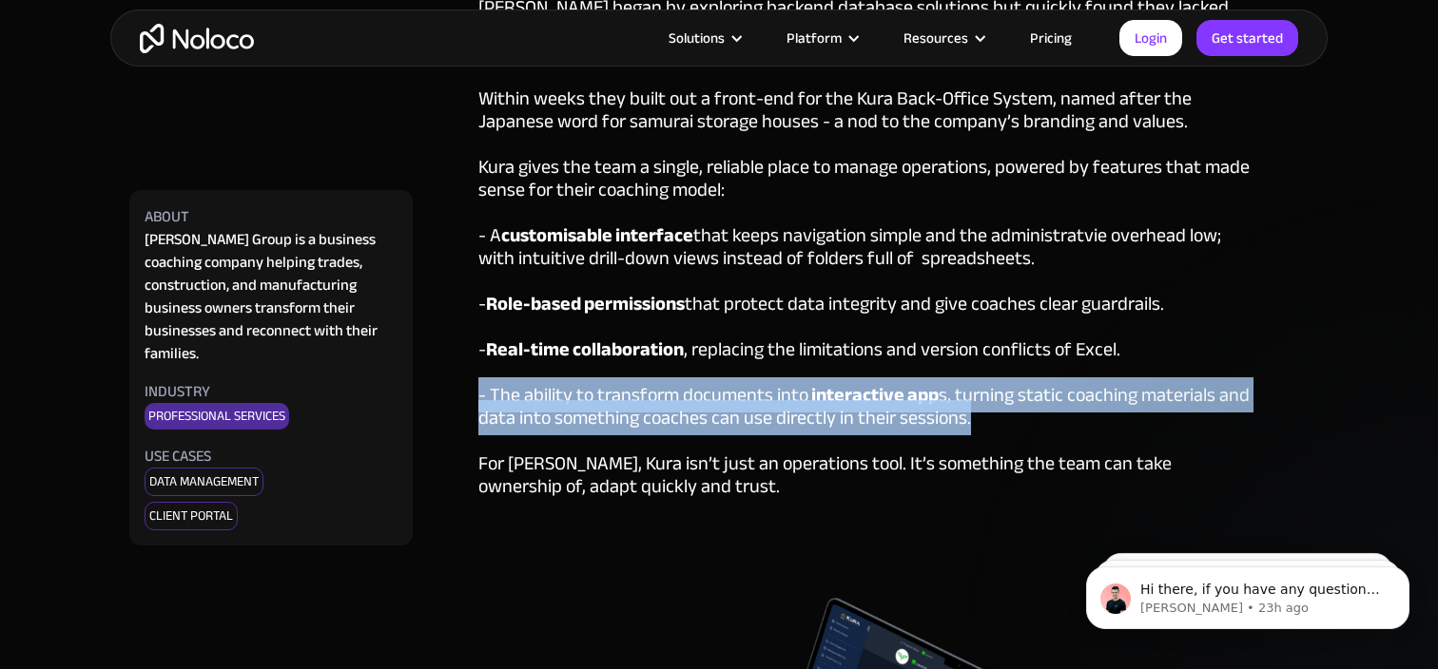
drag, startPoint x: 989, startPoint y: 397, endPoint x: 478, endPoint y: 358, distance: 512.1
click at [478, 358] on div "Pravar began by exploring backend database solutions but quickly found they lac…" at bounding box center [868, 259] width 780 height 572
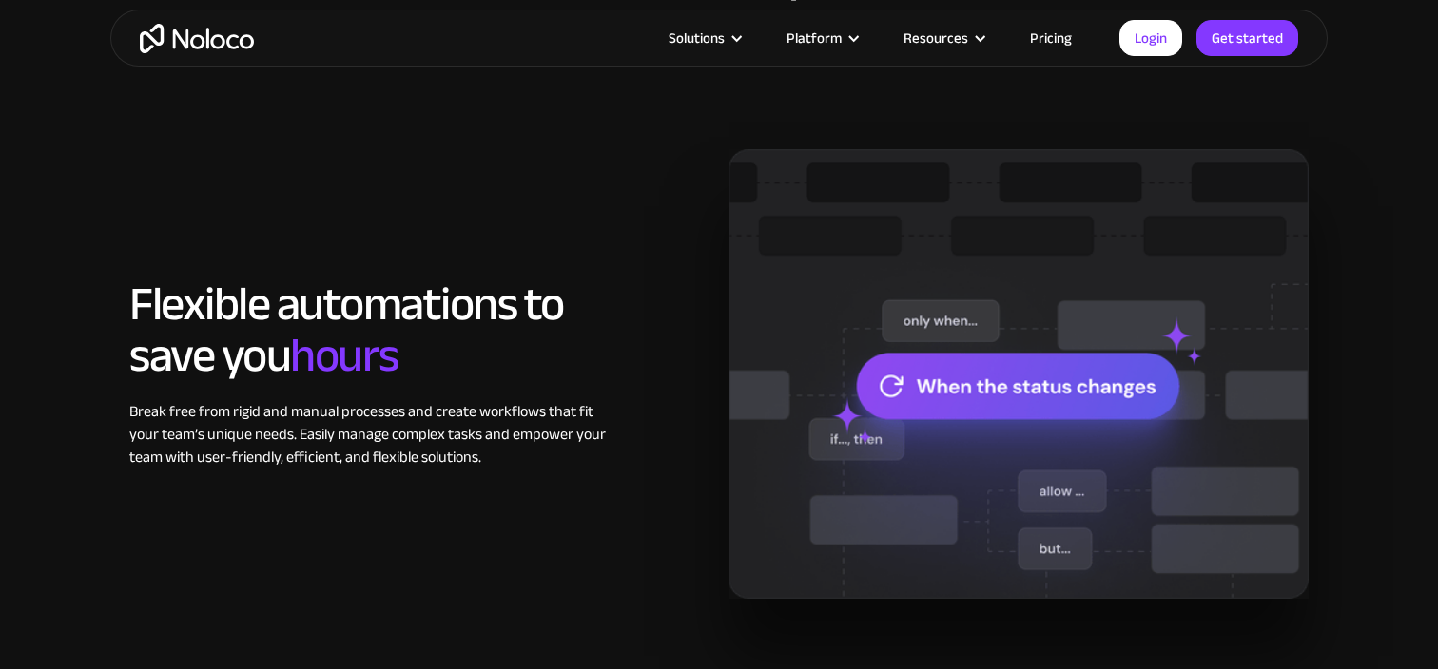
scroll to position [1336, 0]
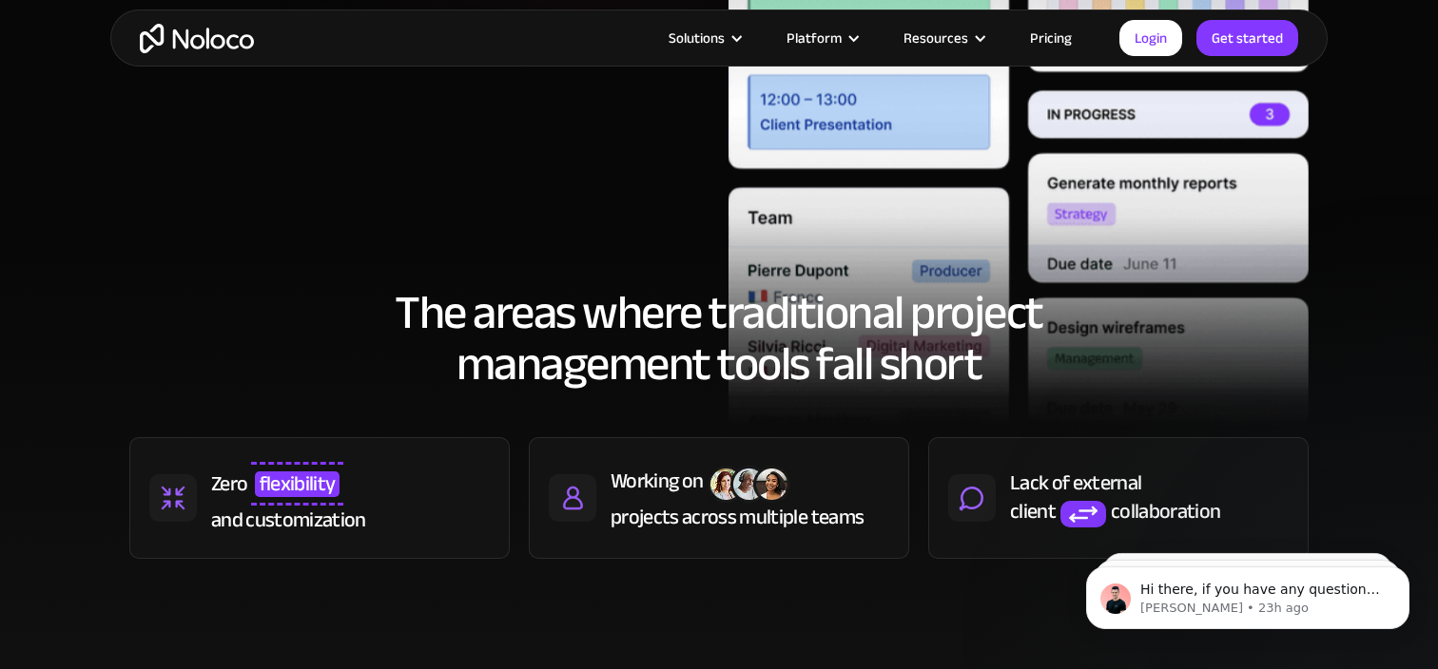
scroll to position [344, 0]
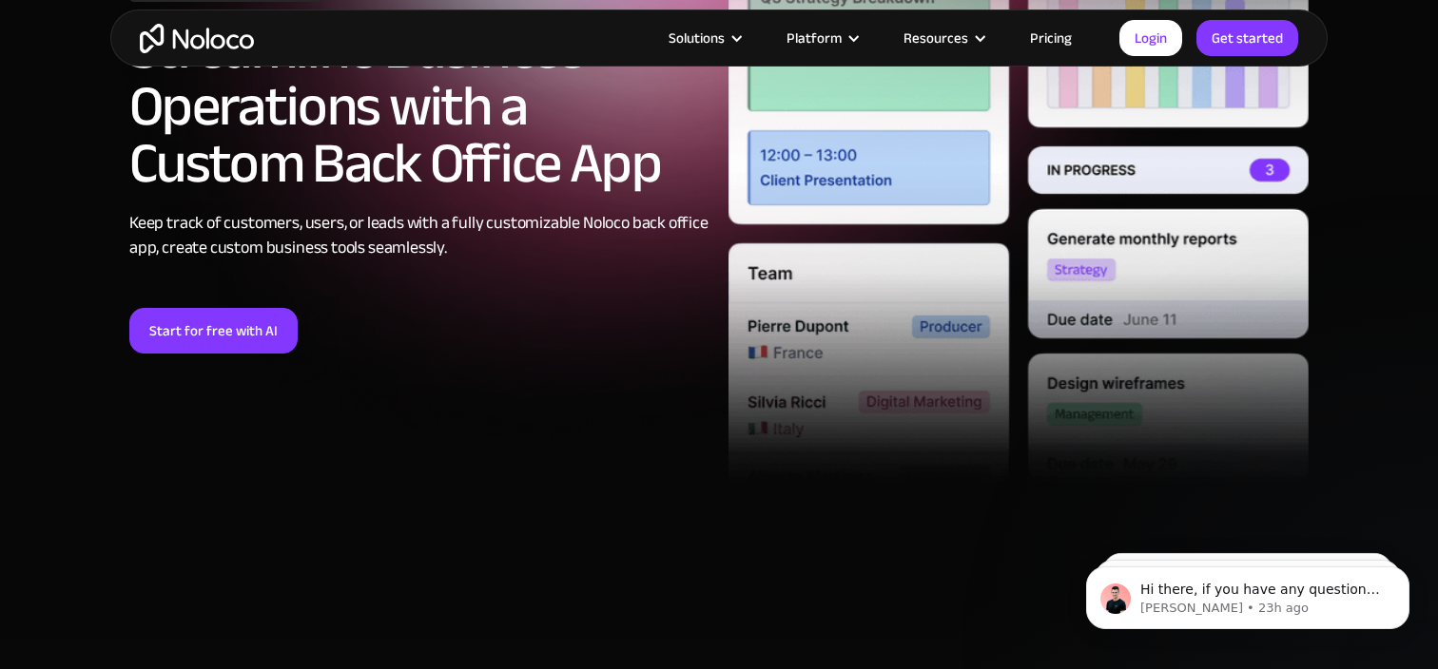
click at [195, 42] on img "home" at bounding box center [197, 38] width 114 height 29
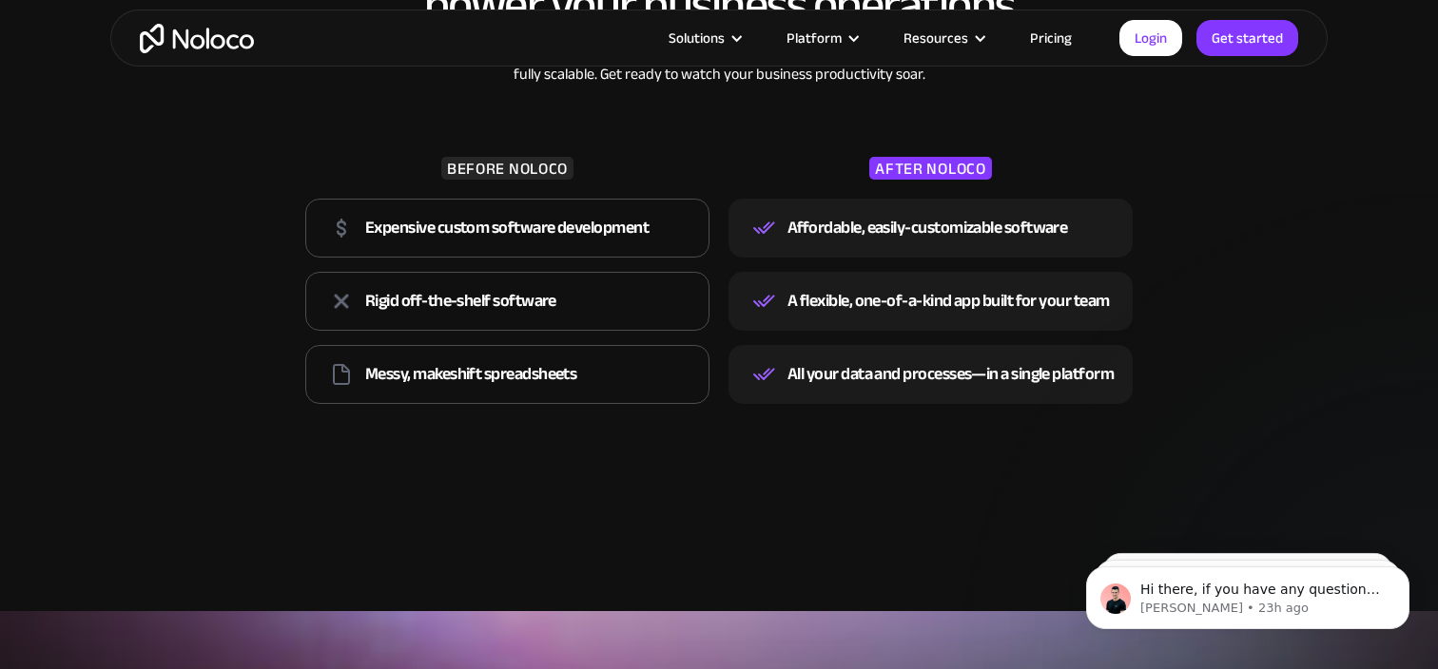
scroll to position [2837, 0]
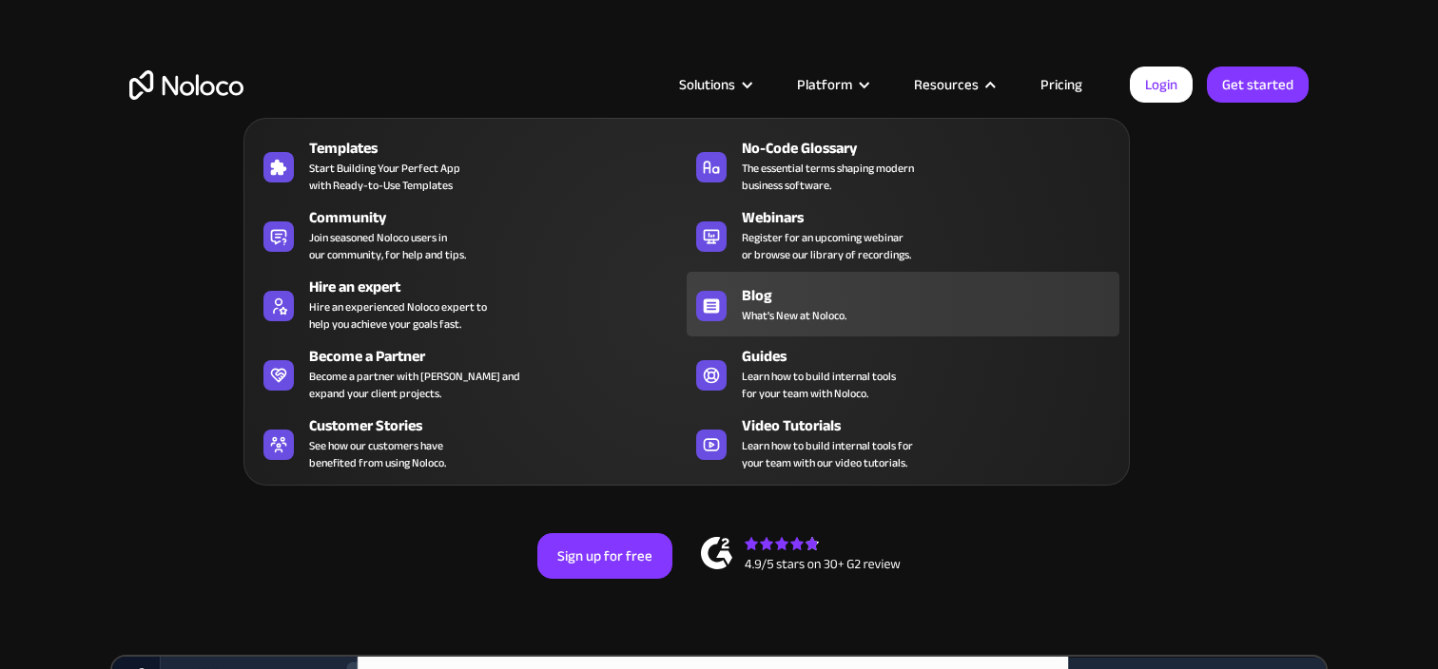
click at [766, 300] on div "Blog" at bounding box center [935, 295] width 386 height 23
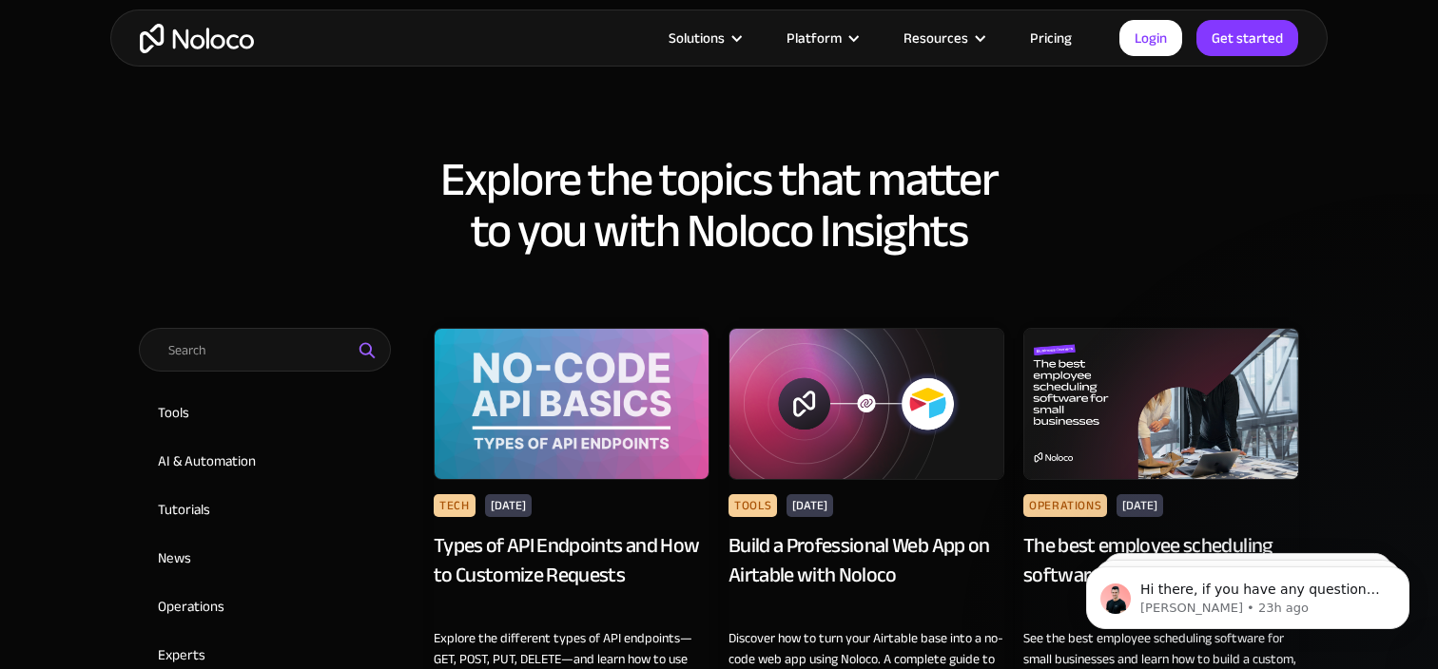
scroll to position [830, 0]
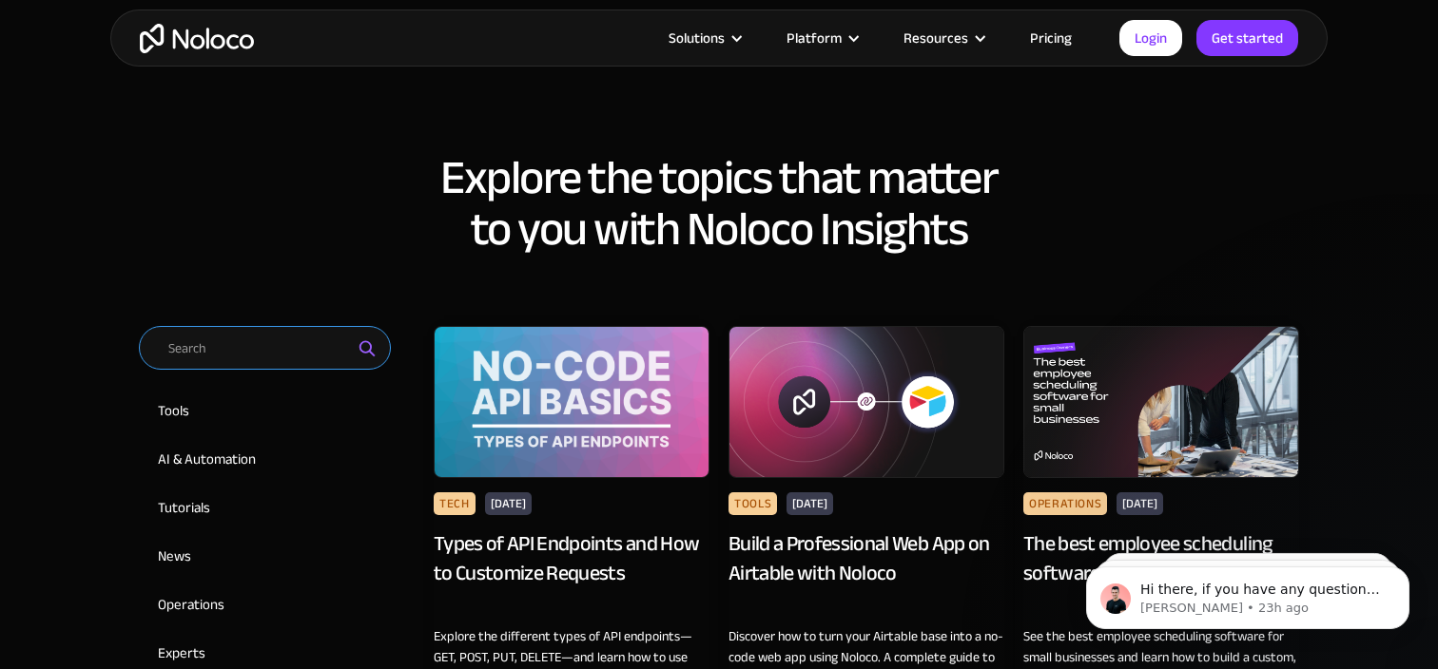
click at [256, 342] on input "Email Form 2" at bounding box center [265, 348] width 252 height 44
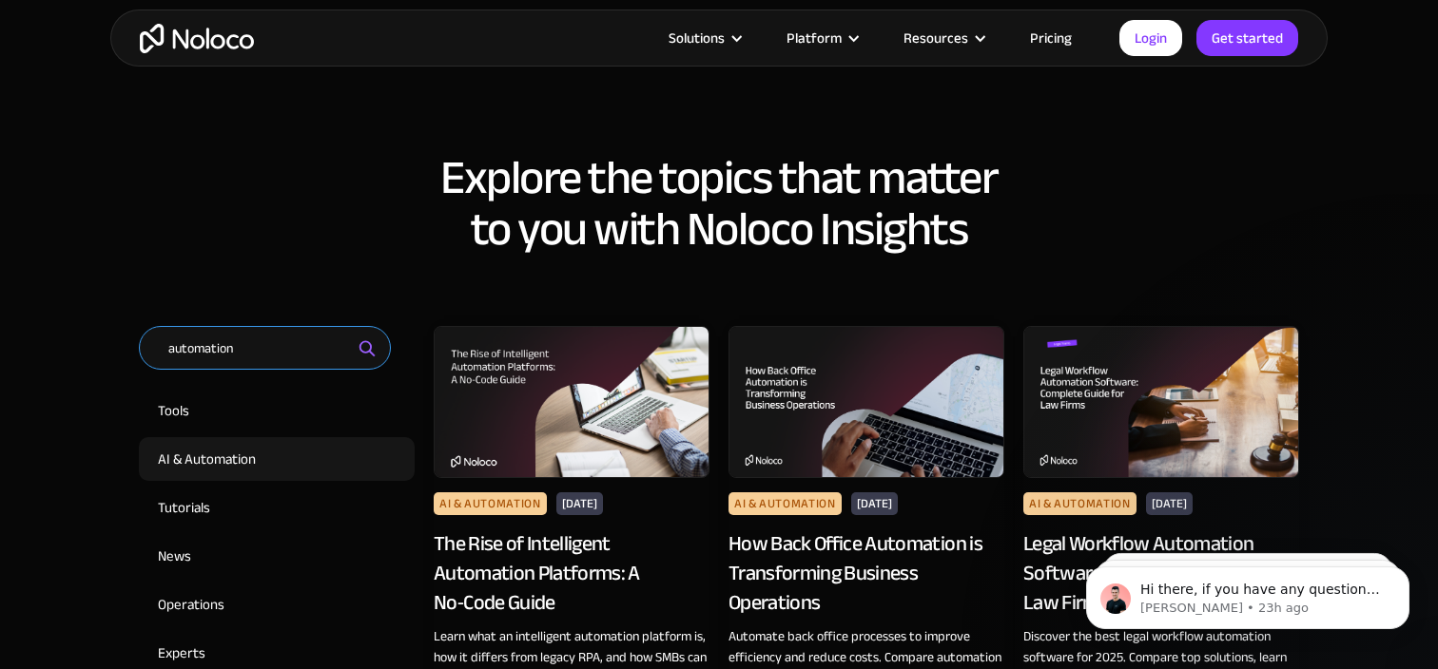
type input "automation"
click at [368, 468] on input "AI & Automation" at bounding box center [277, 459] width 276 height 44
checkbox input "true"
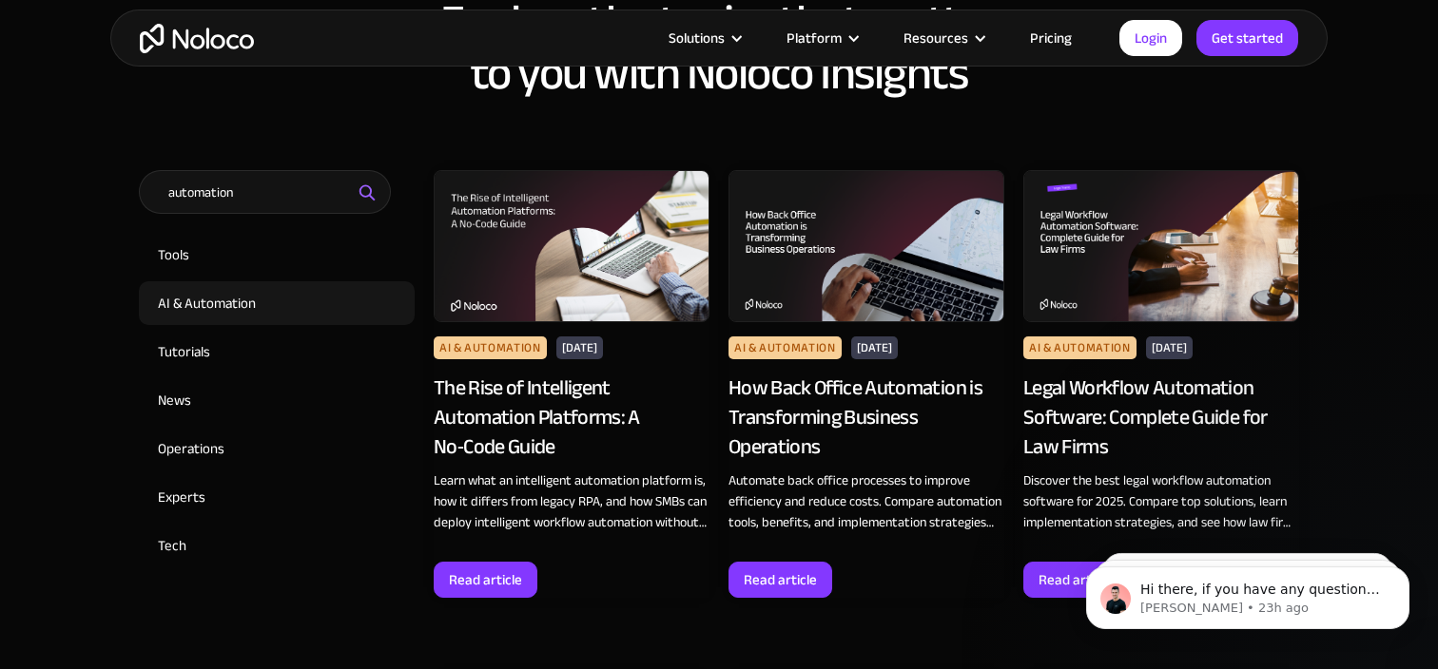
scroll to position [989, 0]
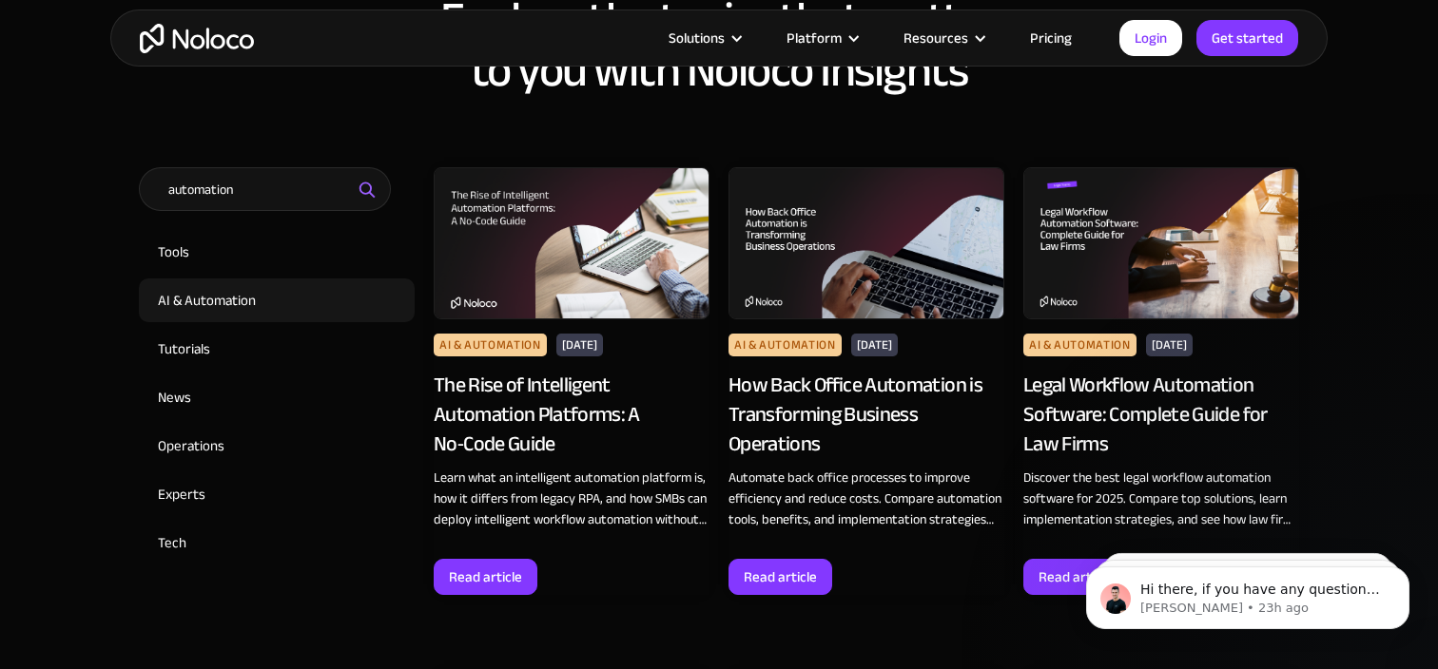
click at [864, 283] on img at bounding box center [866, 243] width 276 height 152
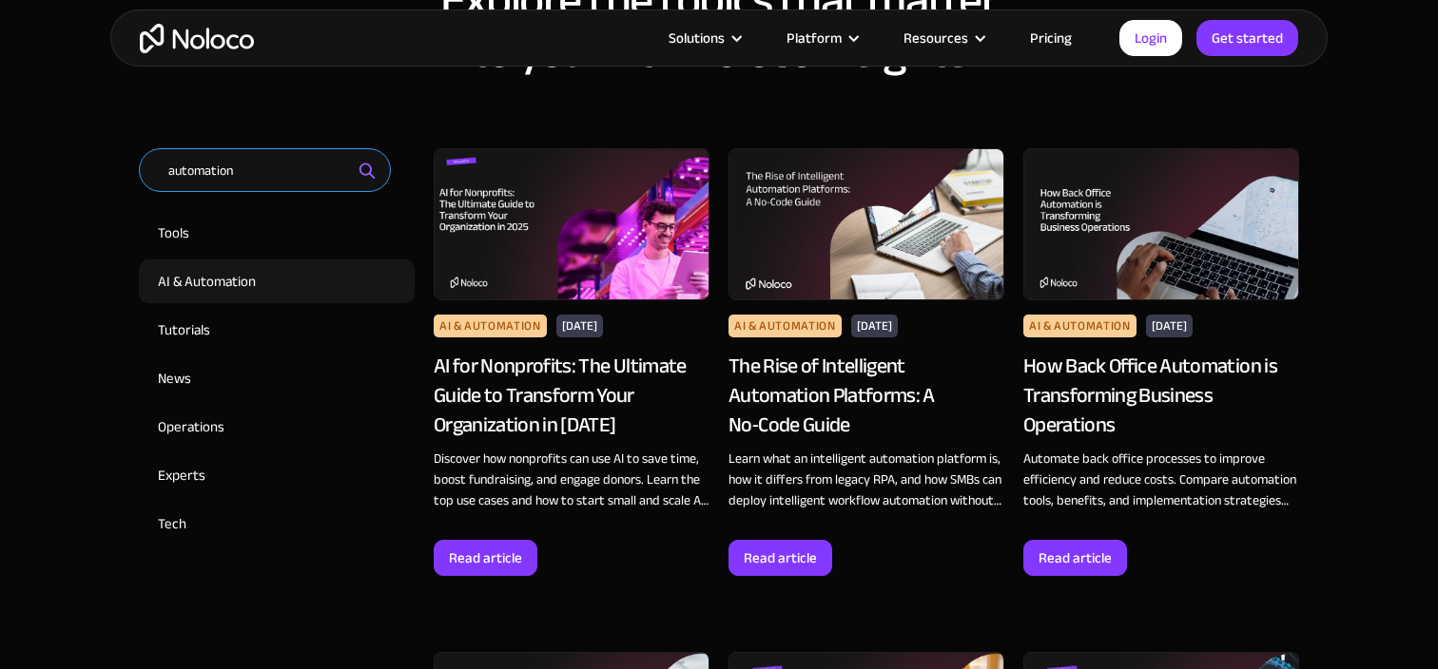
click at [275, 163] on input "automation" at bounding box center [265, 170] width 252 height 44
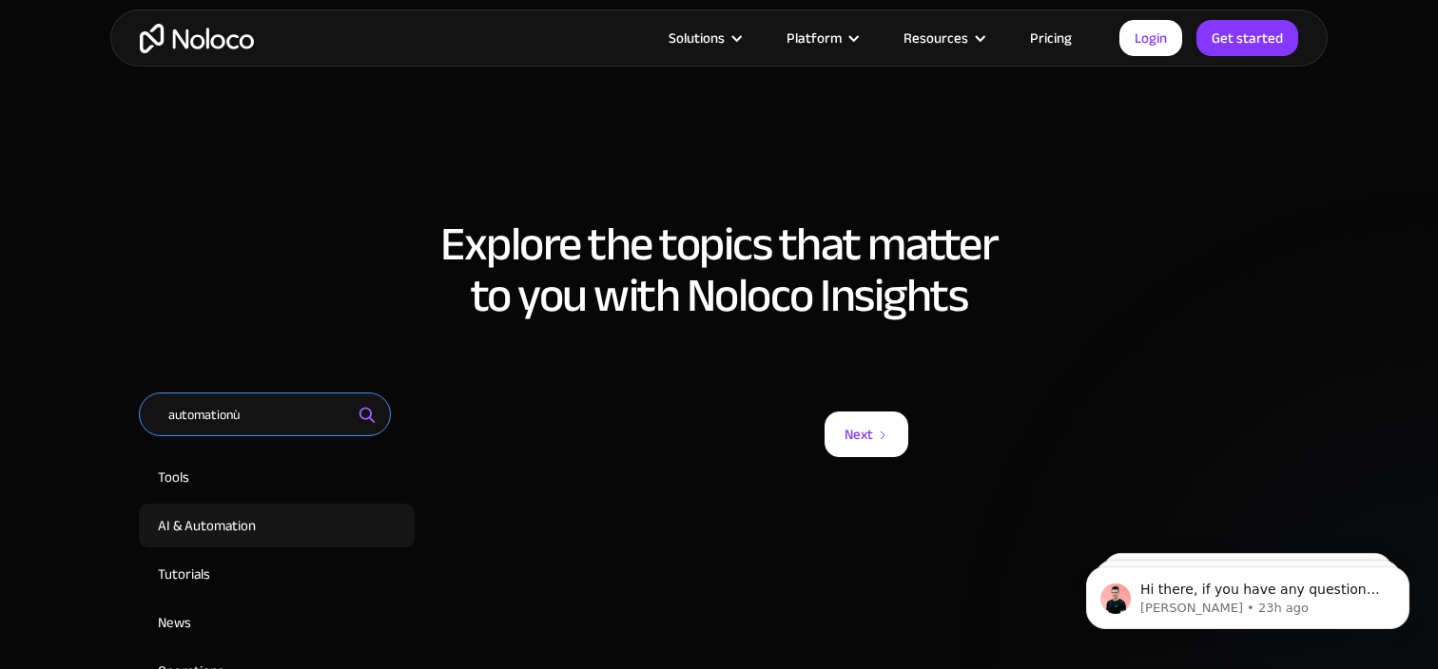
scroll to position [860, 0]
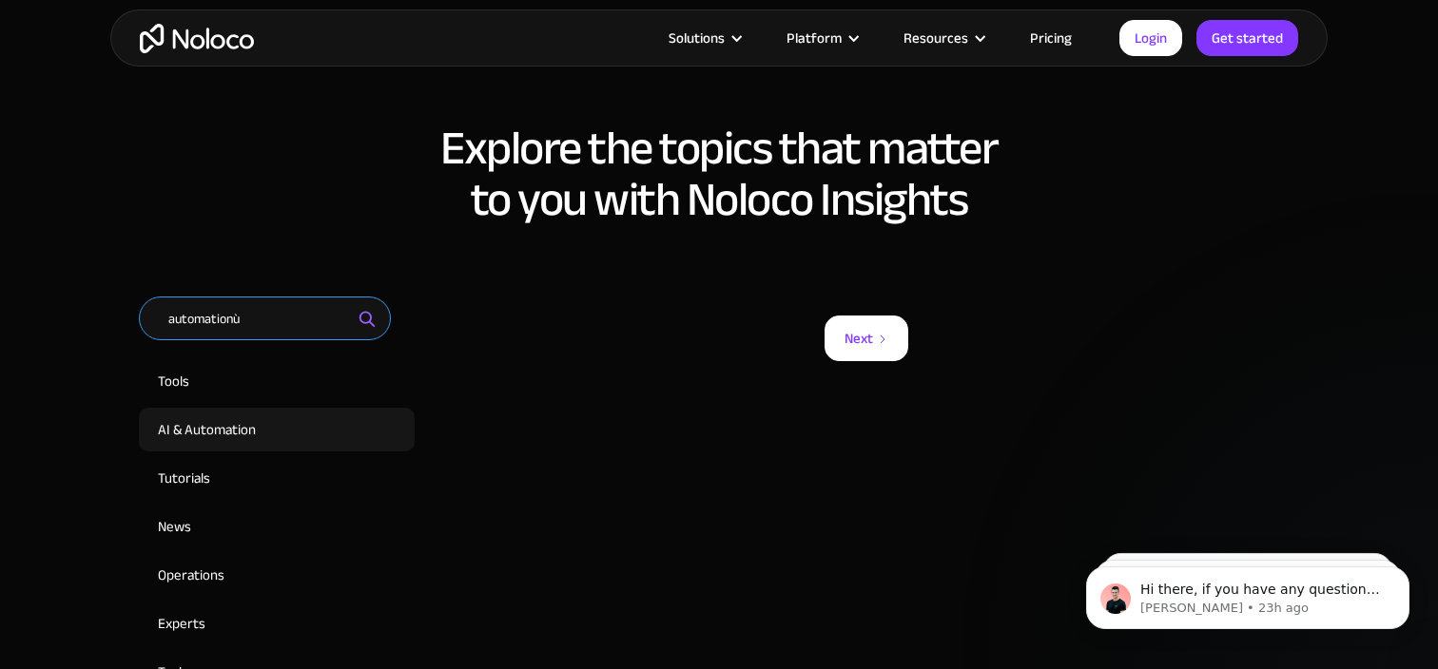
type input "automationù"
click at [368, 318] on img "Email Form 2" at bounding box center [368, 320] width 23 height 24
click at [273, 417] on input "AI & Automation" at bounding box center [277, 430] width 276 height 44
click at [230, 435] on input "AI & Automation" at bounding box center [277, 430] width 276 height 44
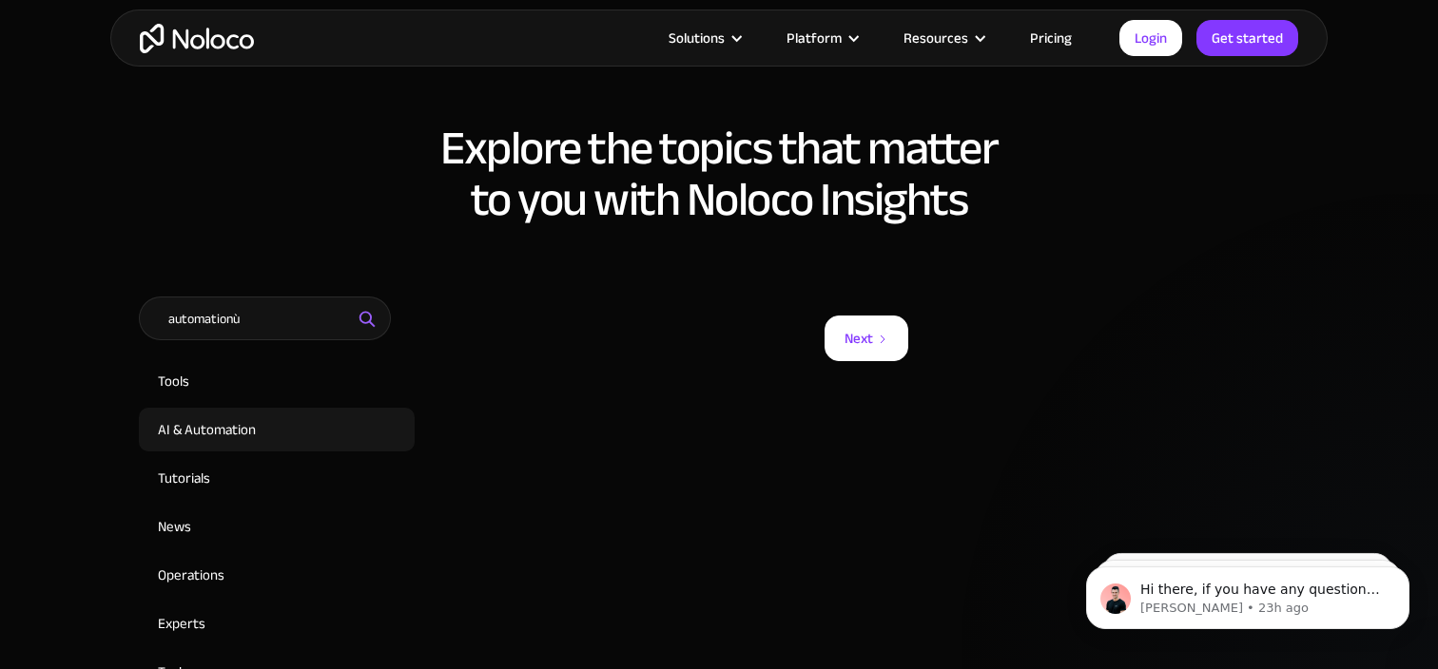
checkbox input "false"
click at [269, 316] on input "automationù" at bounding box center [265, 319] width 252 height 44
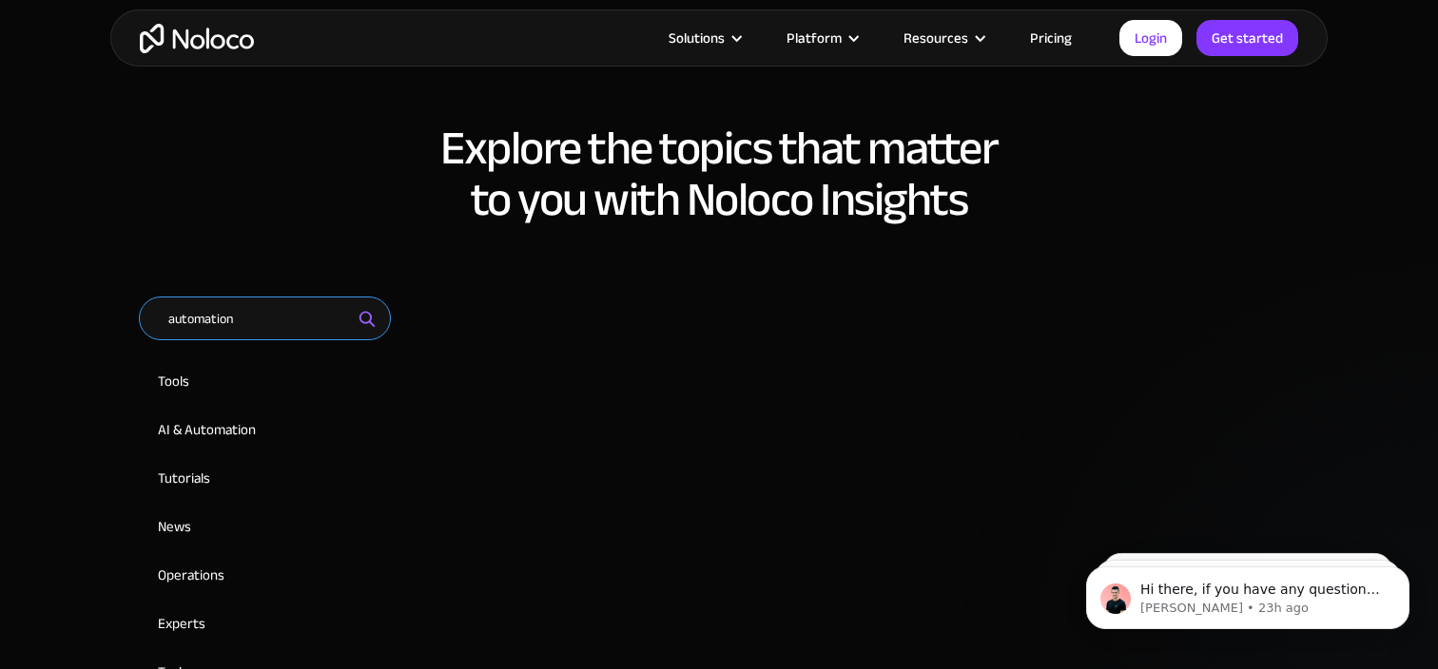
type input "automation"
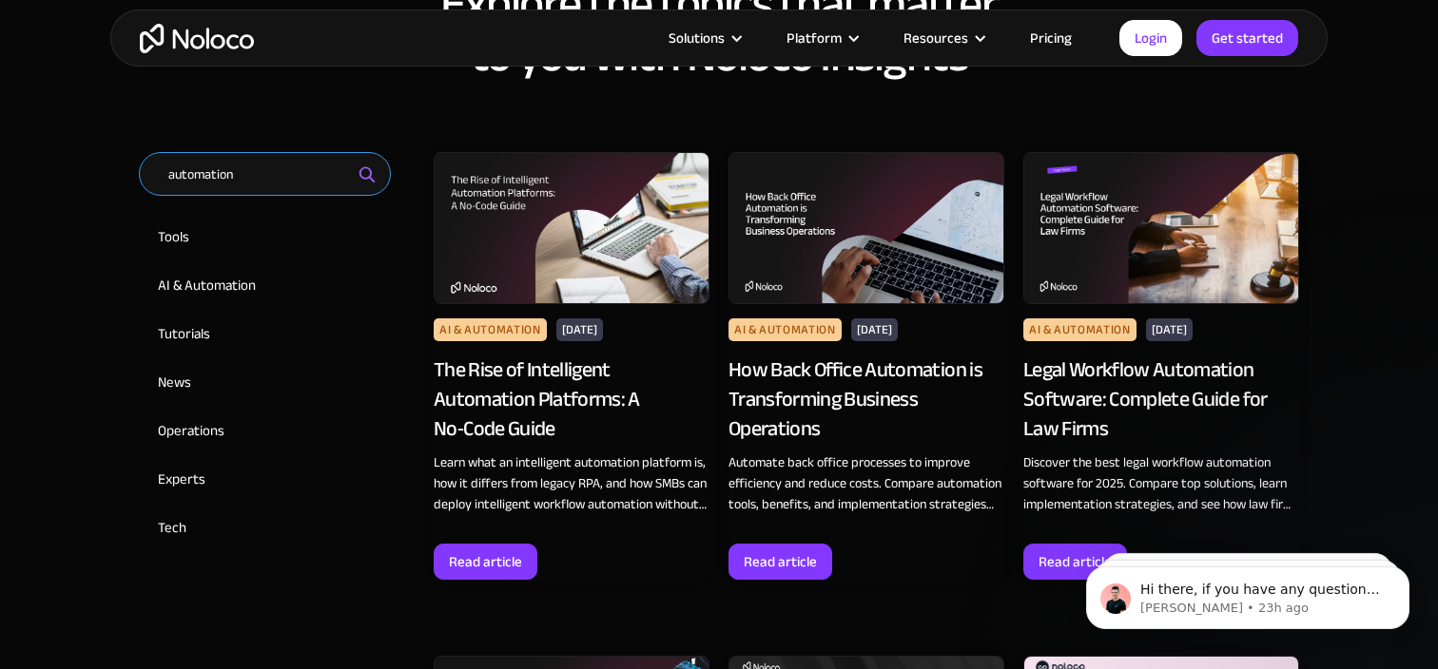
scroll to position [1011, 0]
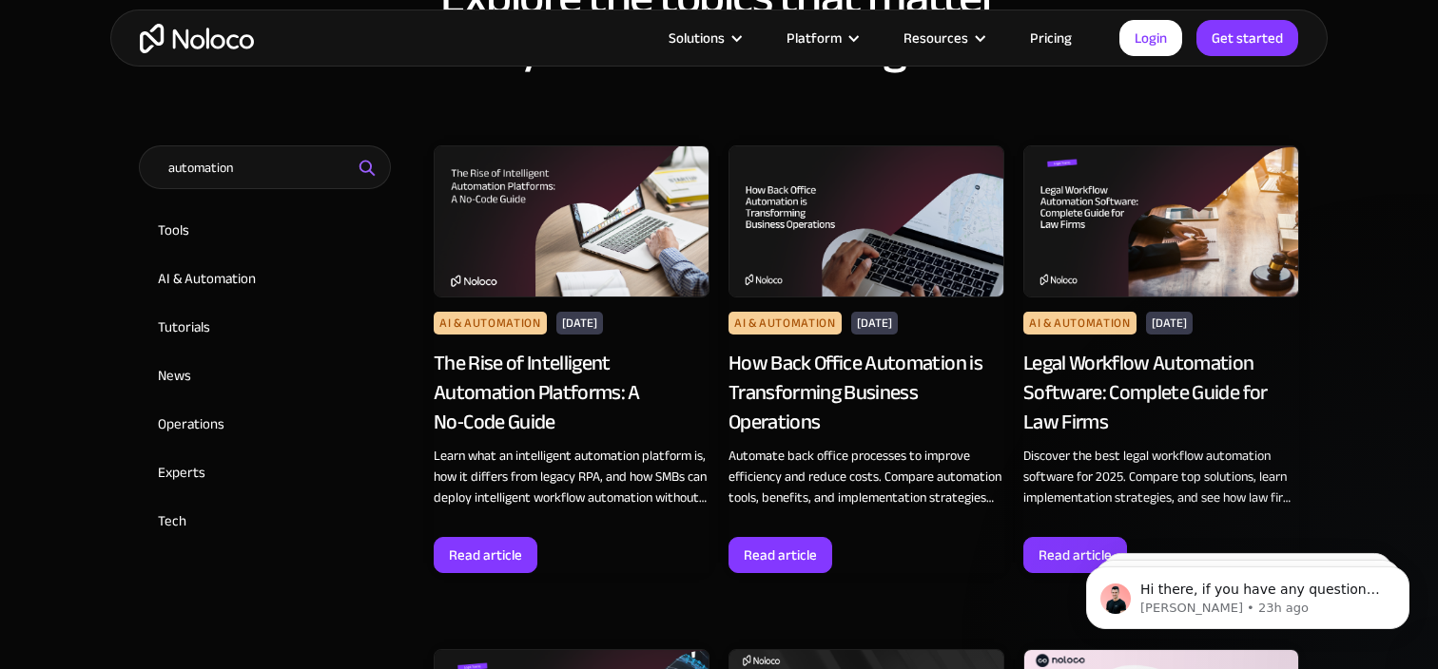
click at [565, 261] on img at bounding box center [572, 221] width 276 height 152
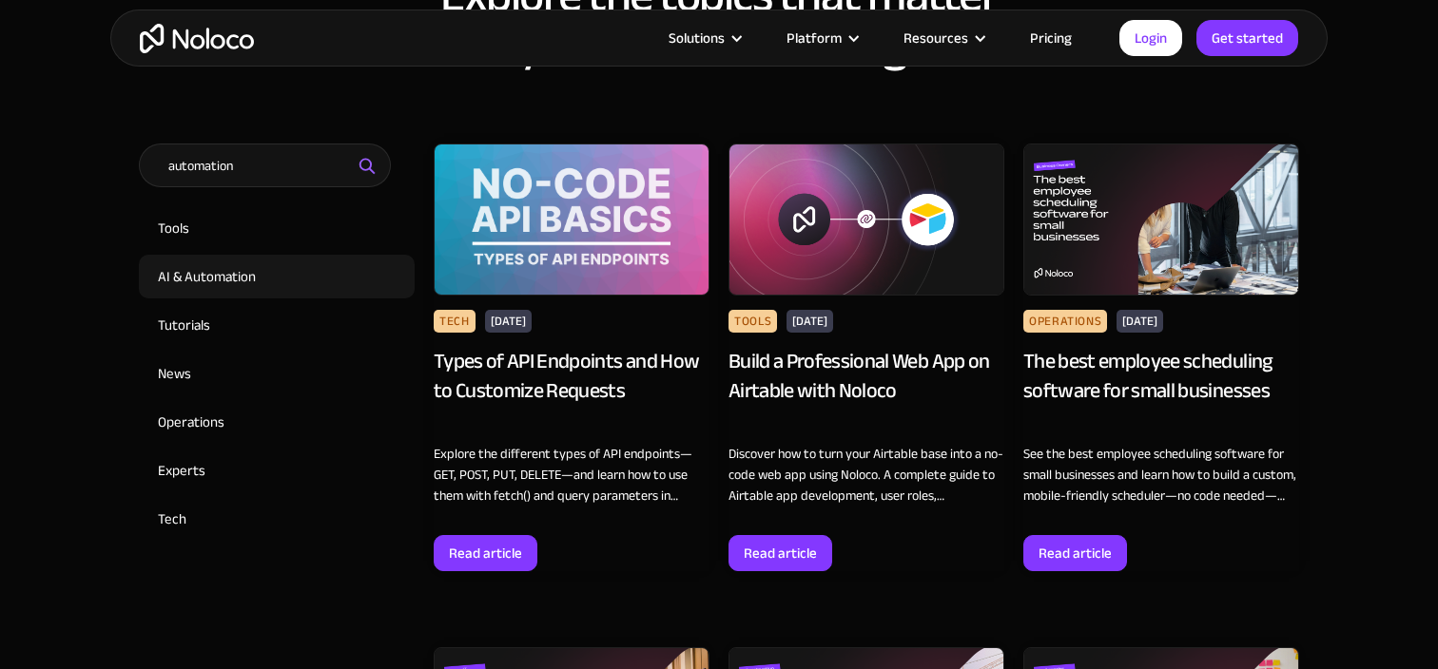
click at [237, 269] on input "AI & Automation" at bounding box center [277, 277] width 276 height 44
checkbox input "true"
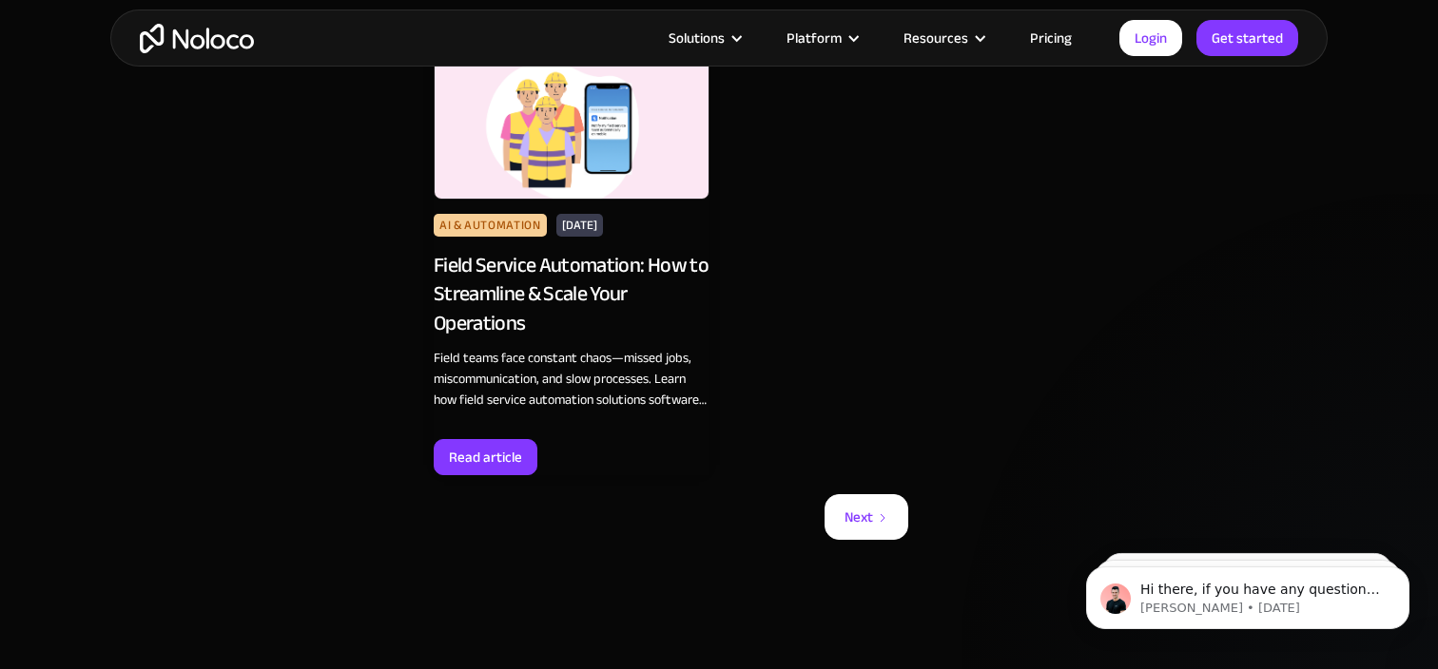
scroll to position [3128, 0]
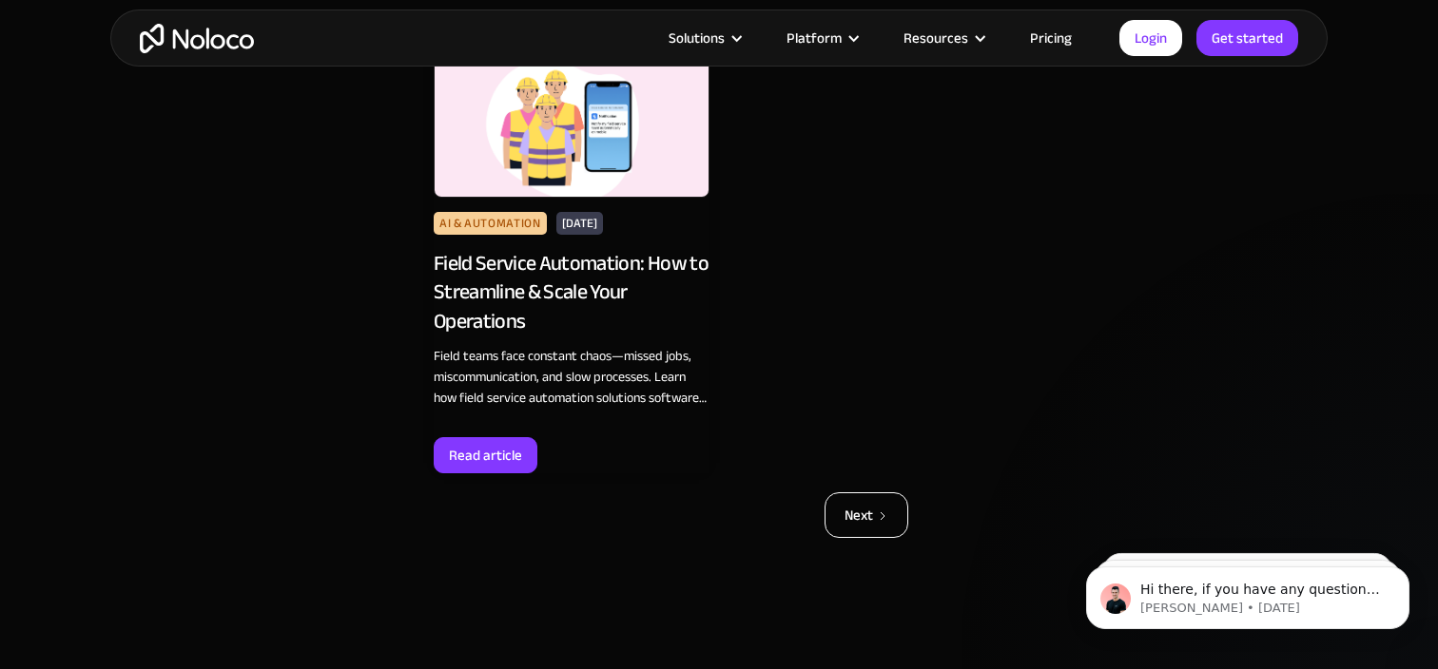
click at [871, 518] on div "Next" at bounding box center [858, 515] width 29 height 25
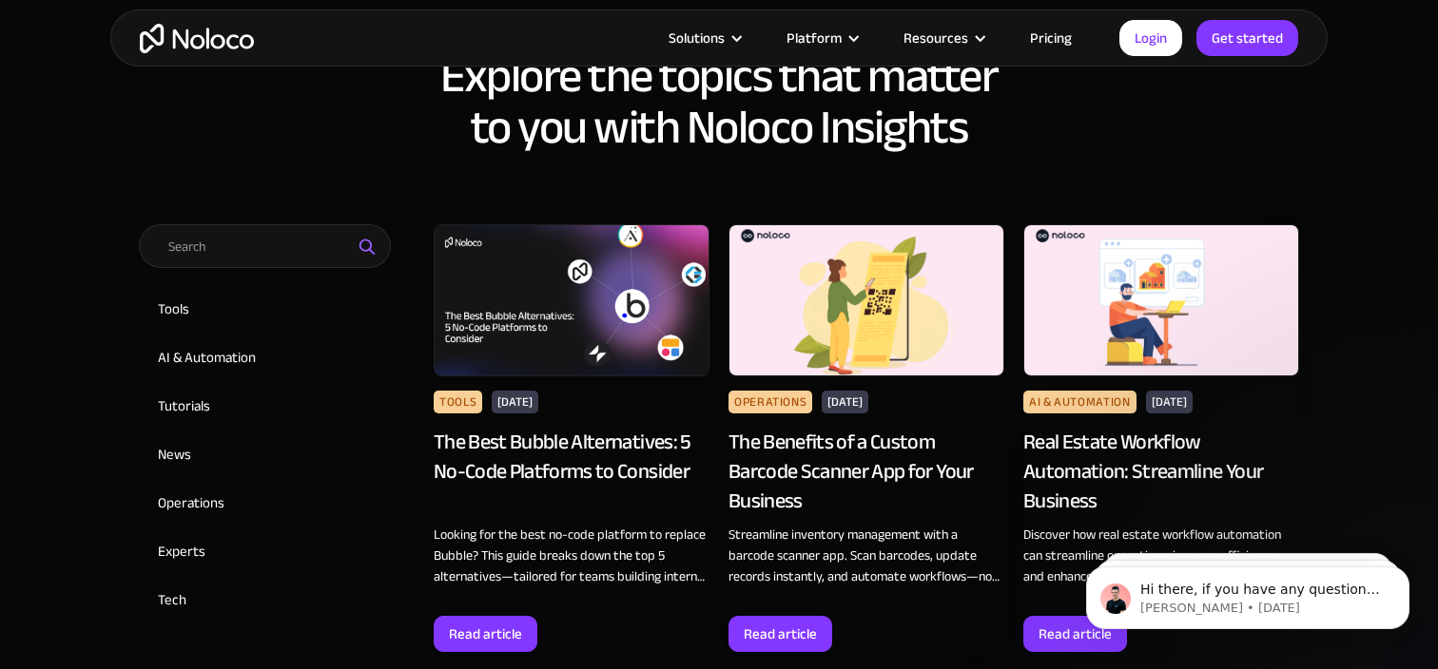
scroll to position [885, 0]
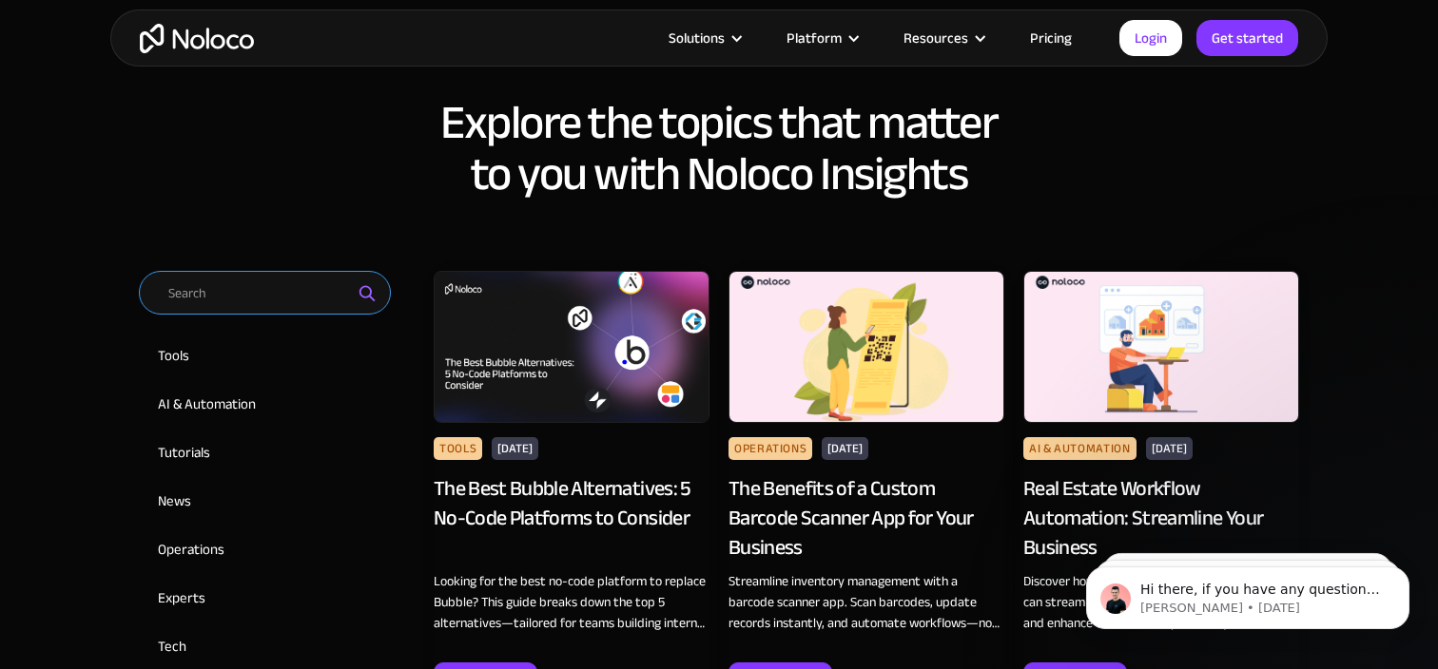
click at [251, 286] on input "Email Form 2" at bounding box center [265, 293] width 252 height 44
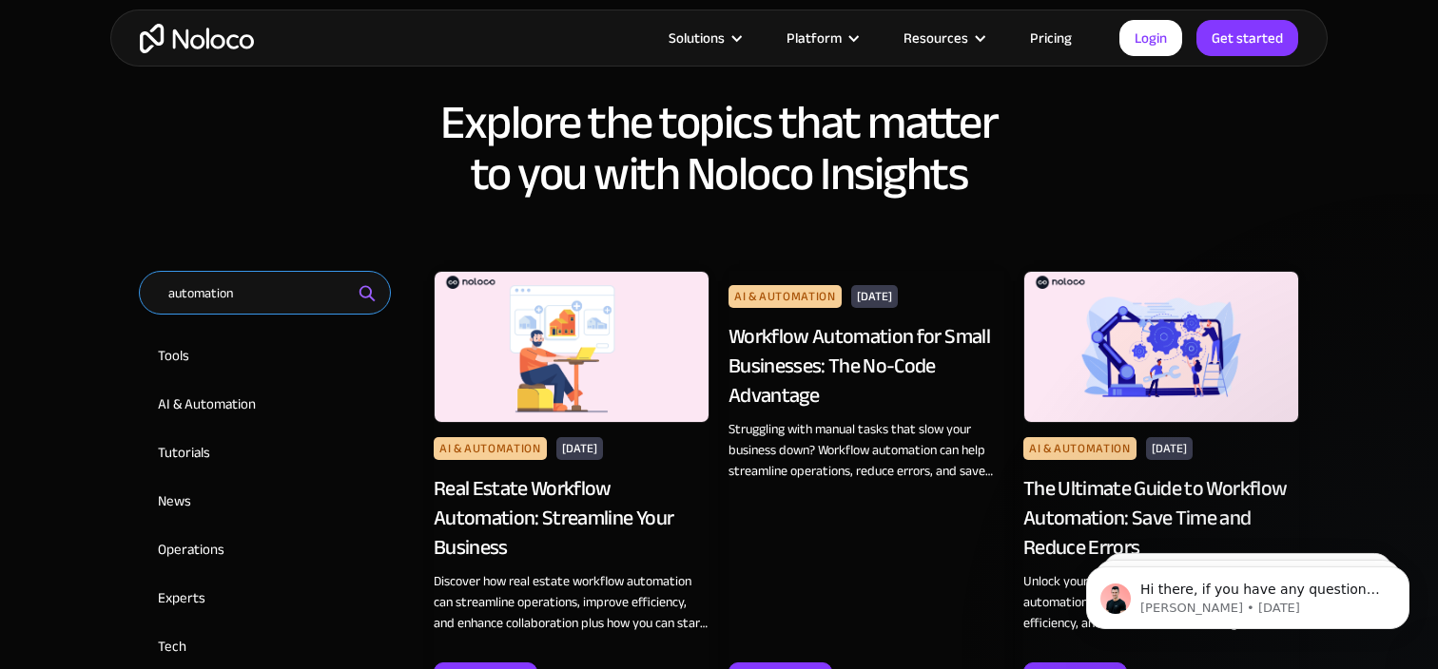
type input "automation"
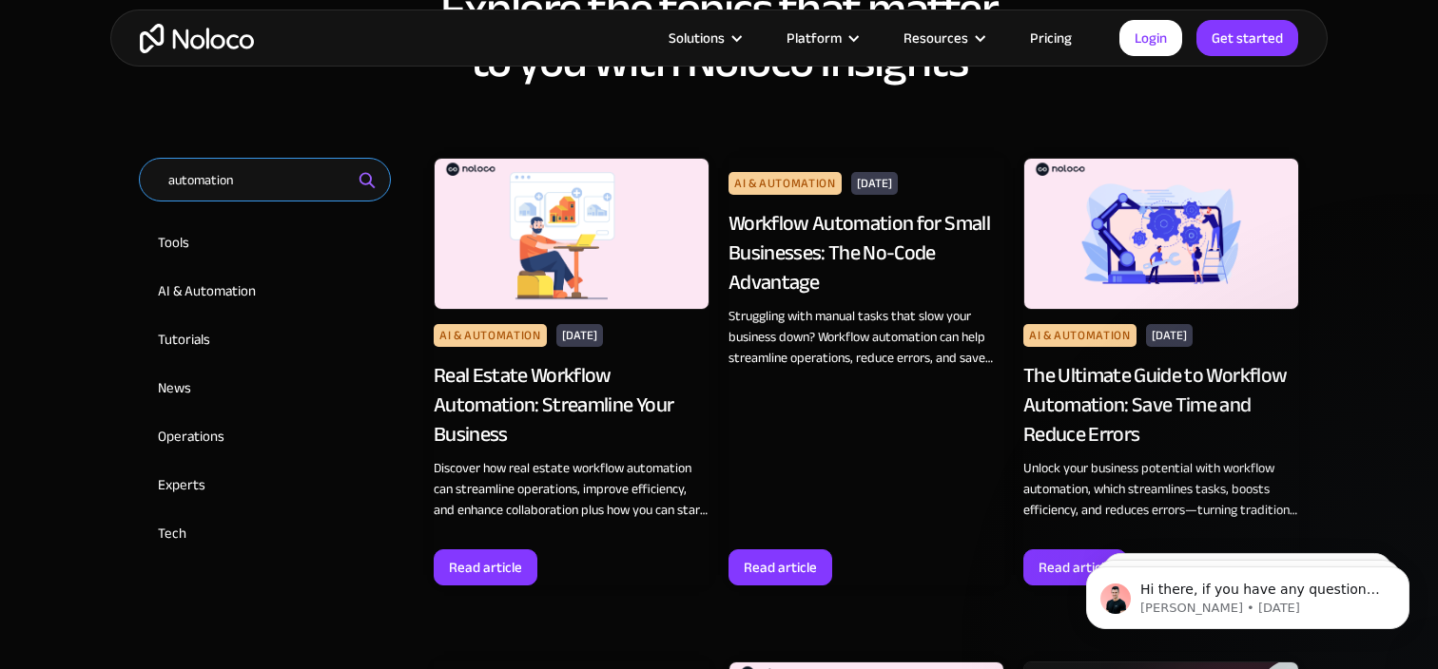
scroll to position [1000, 0]
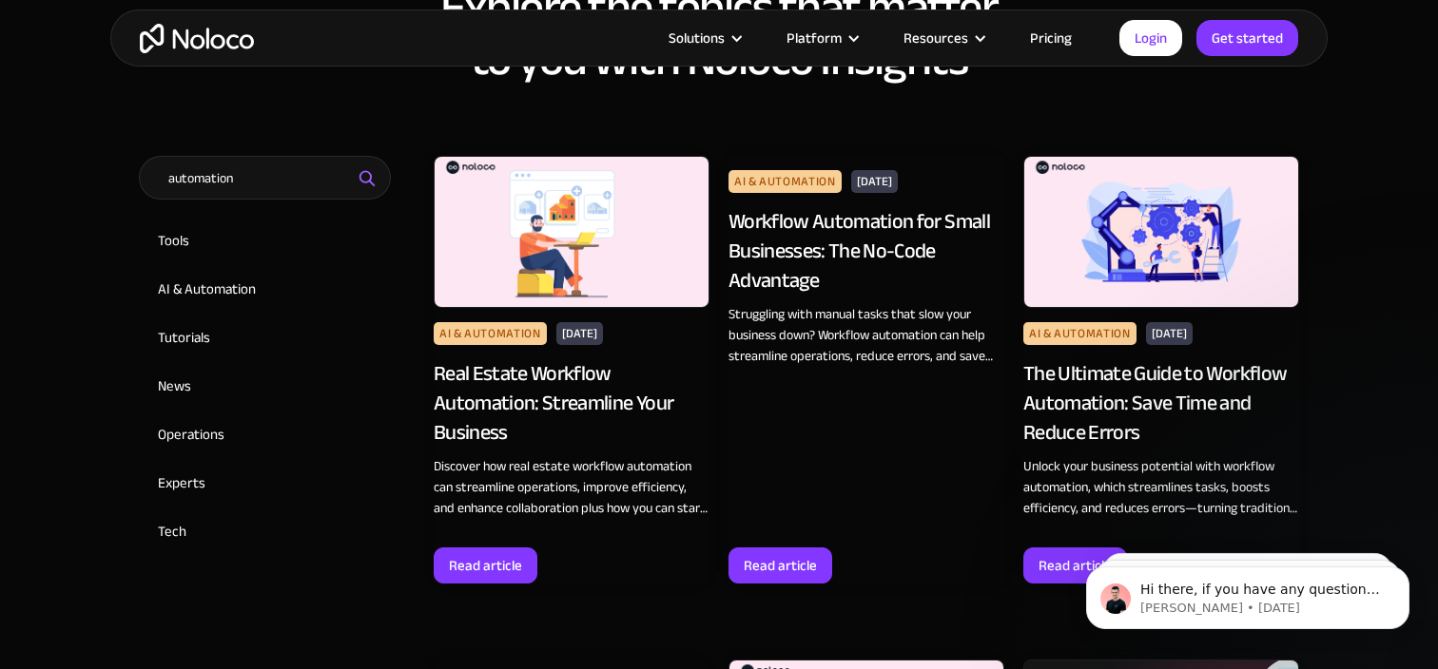
click at [818, 235] on div "Workflow Automation for Small Businesses: The No-Code Advantage" at bounding box center [866, 250] width 276 height 87
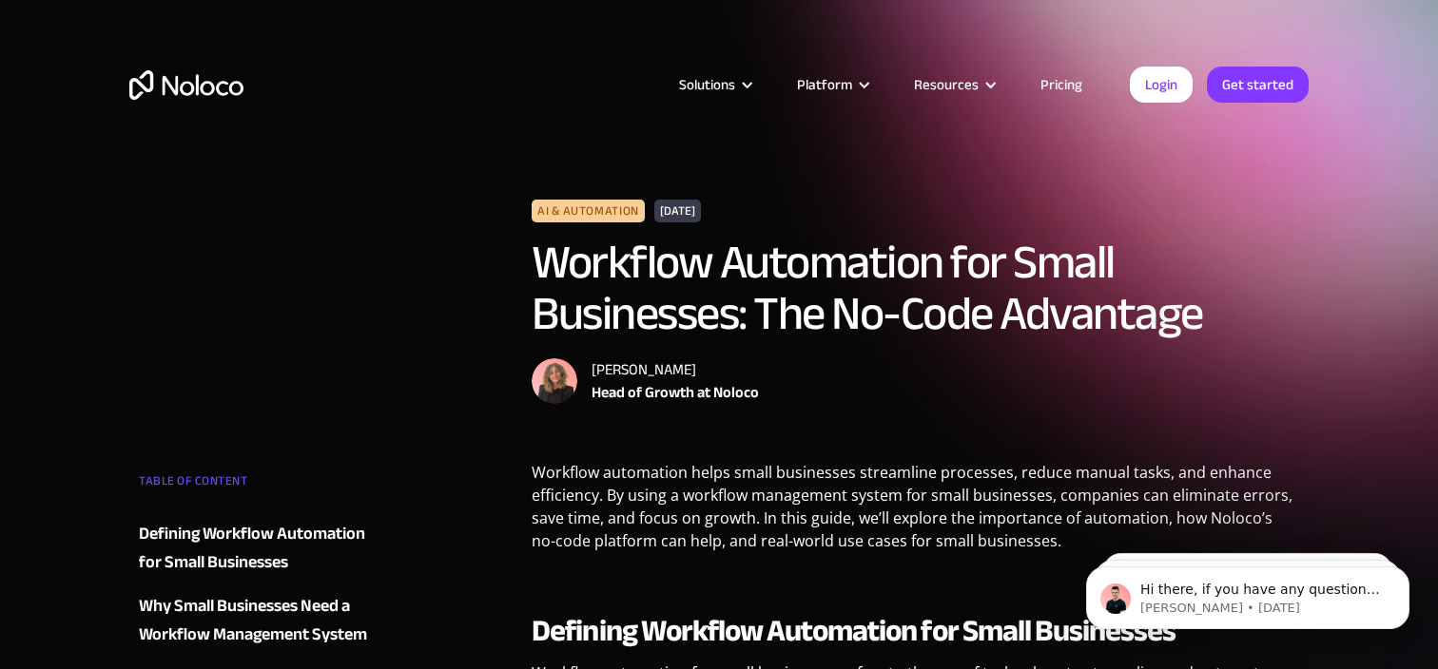
click at [414, 215] on div "AI & Automation [DATE] Workflow Automation for Small Businesses: The No-Code Ad…" at bounding box center [718, 326] width 1179 height 252
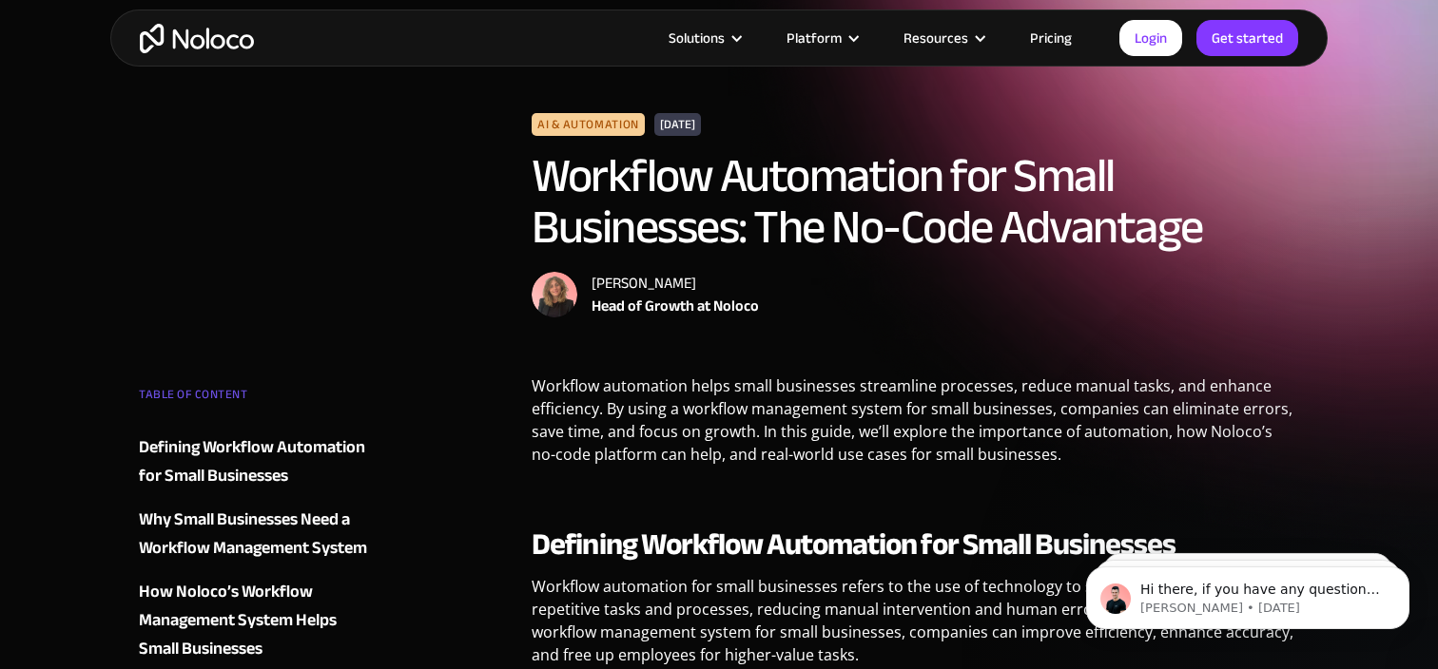
scroll to position [89, 0]
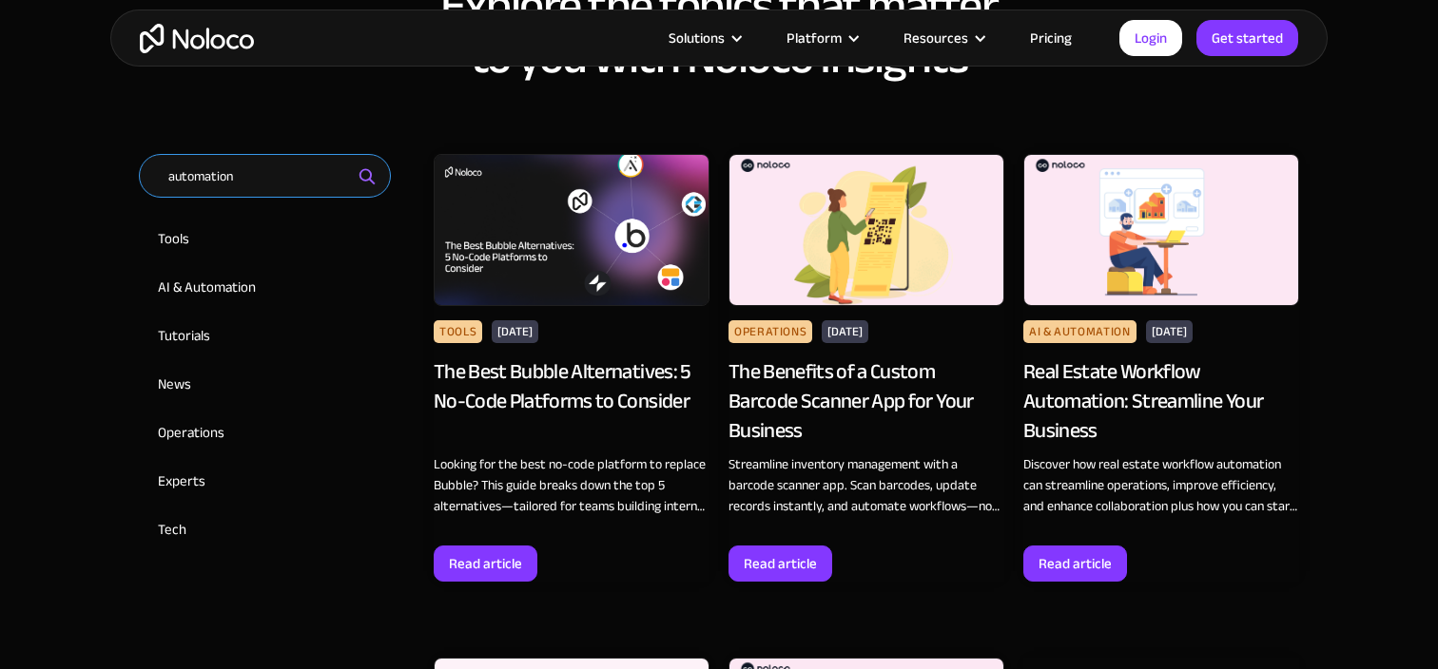
click at [284, 182] on input "automation" at bounding box center [265, 176] width 252 height 44
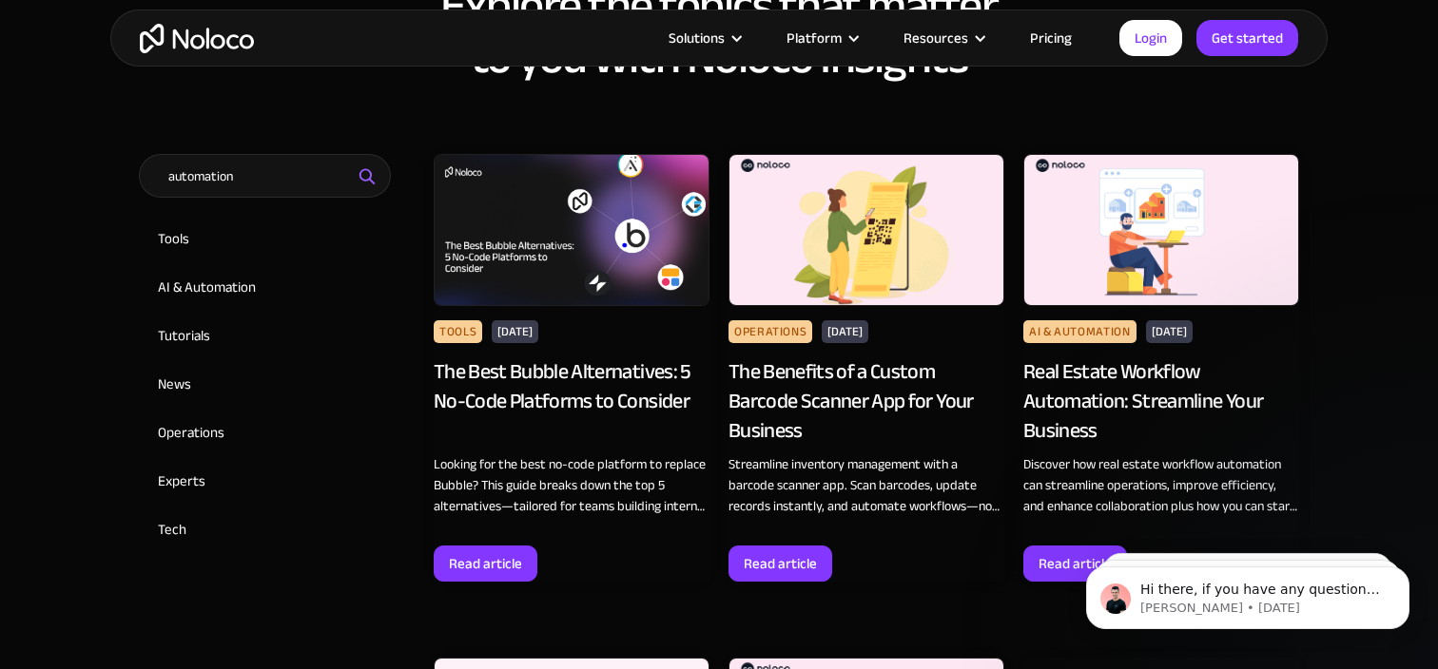
click at [363, 172] on img "Email Form 2" at bounding box center [368, 177] width 23 height 24
click at [249, 179] on input "automation" at bounding box center [265, 176] width 252 height 44
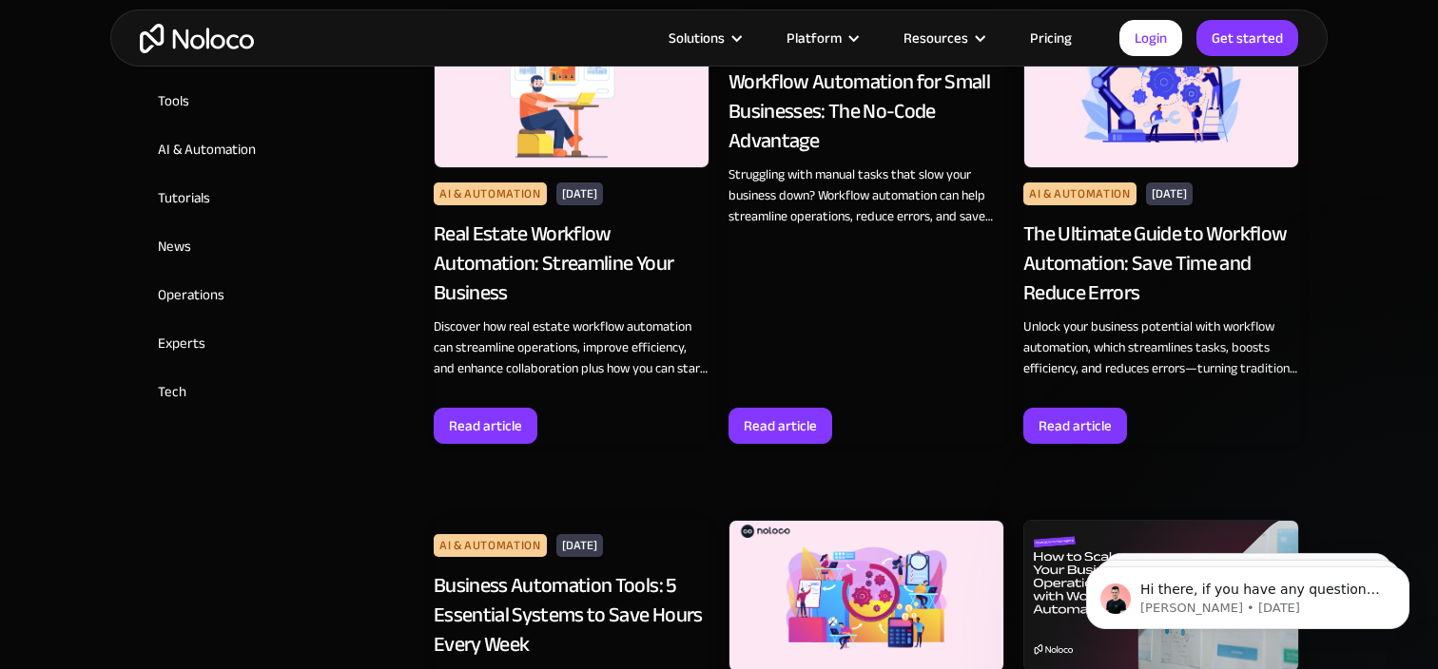
scroll to position [1126, 0]
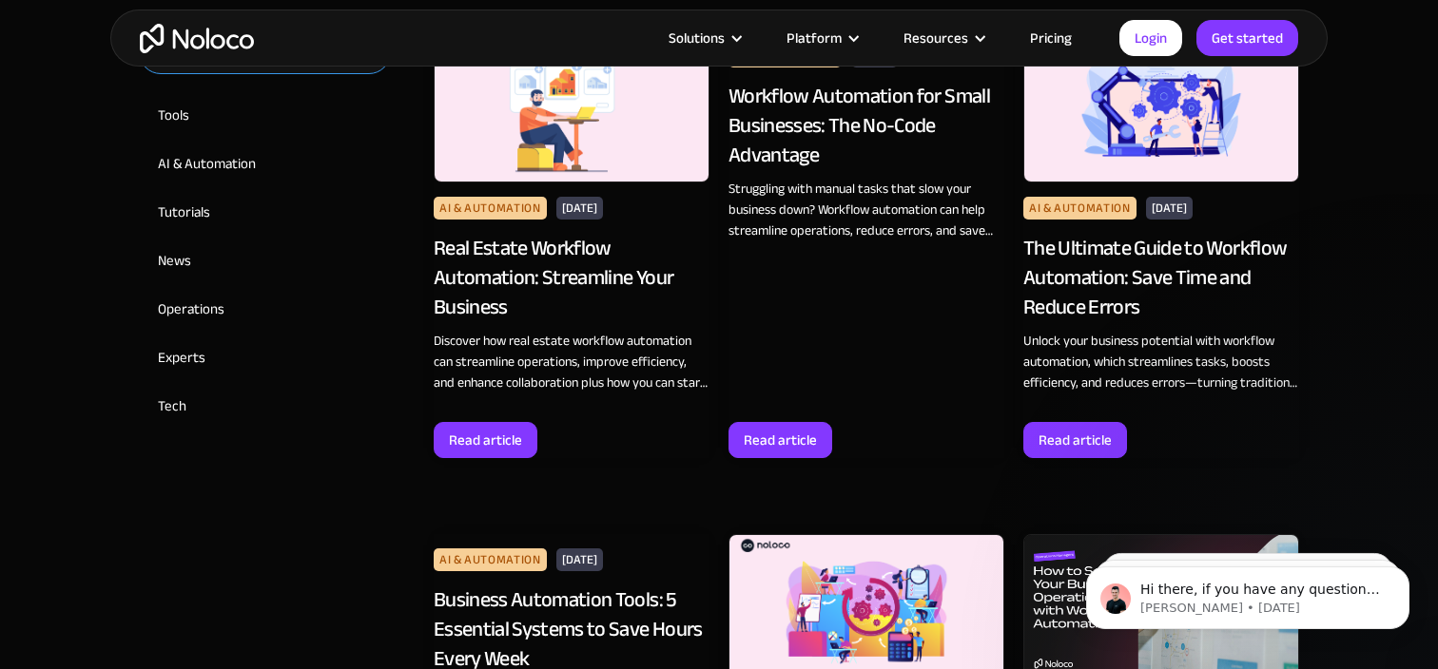
type input "automatio"
click at [1154, 128] on img at bounding box center [1161, 106] width 276 height 152
